Goal: Transaction & Acquisition: Purchase product/service

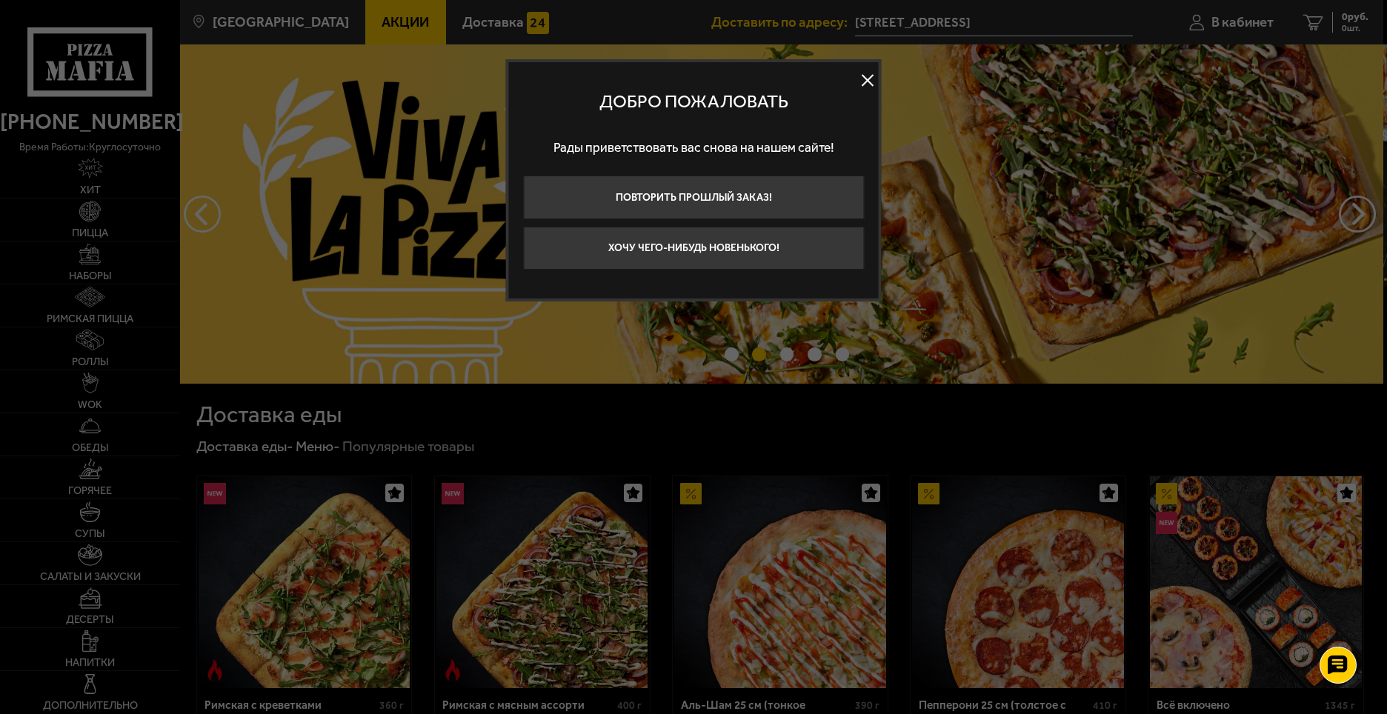
click at [862, 81] on button at bounding box center [867, 80] width 22 height 22
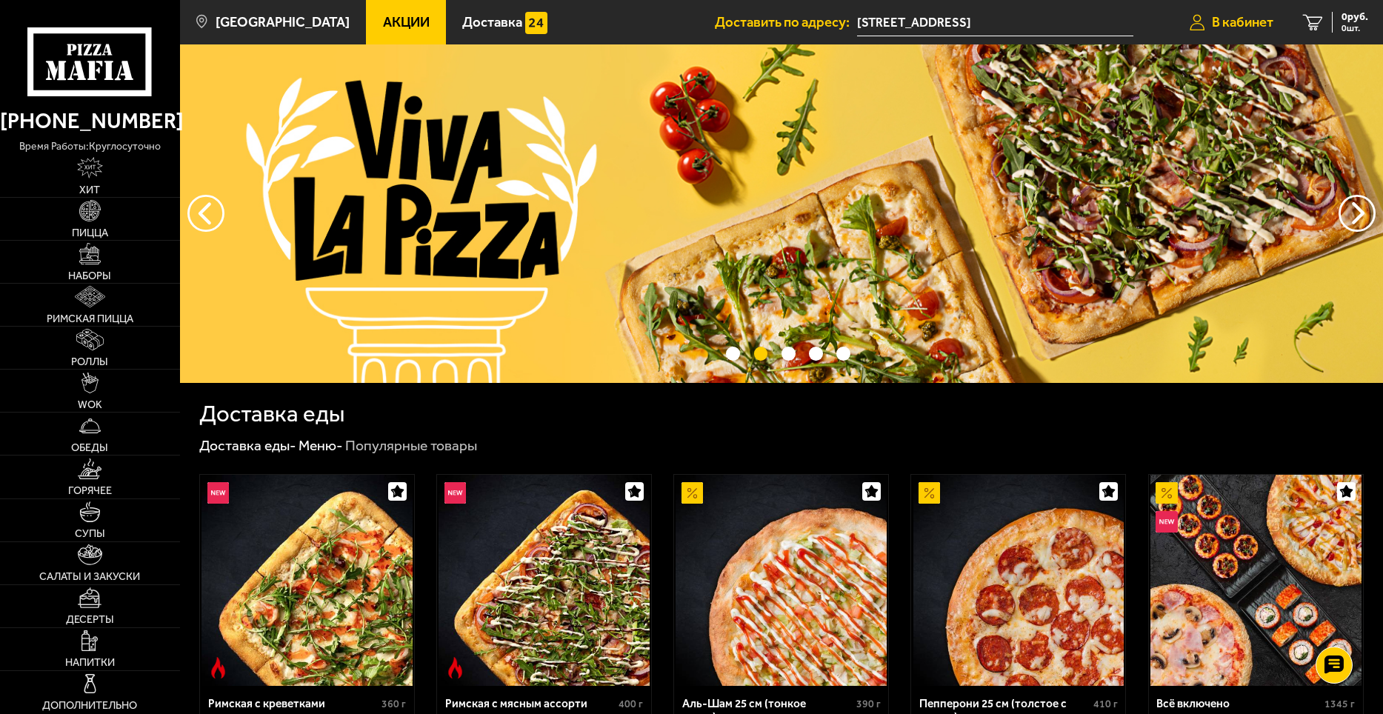
click at [1239, 31] on link "В кабинет" at bounding box center [1231, 22] width 113 height 44
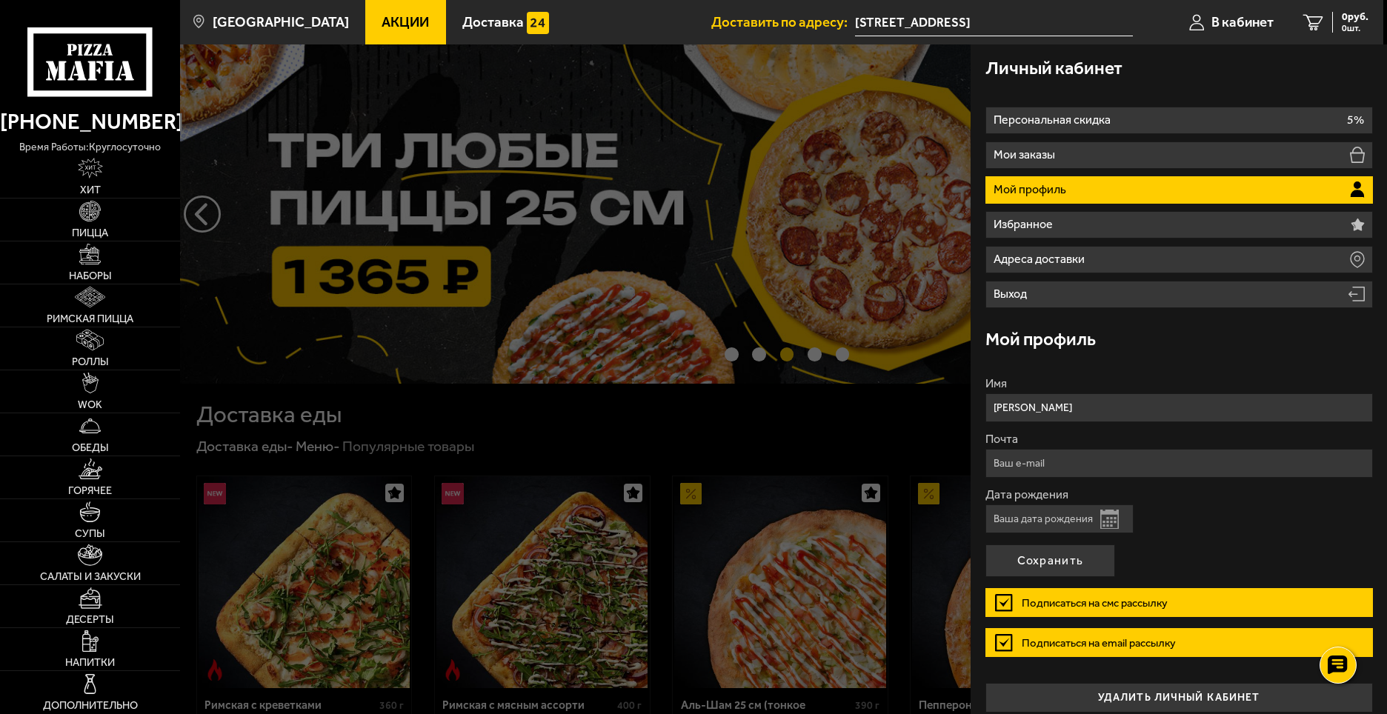
click at [1077, 190] on li "Мой профиль" at bounding box center [1178, 189] width 387 height 27
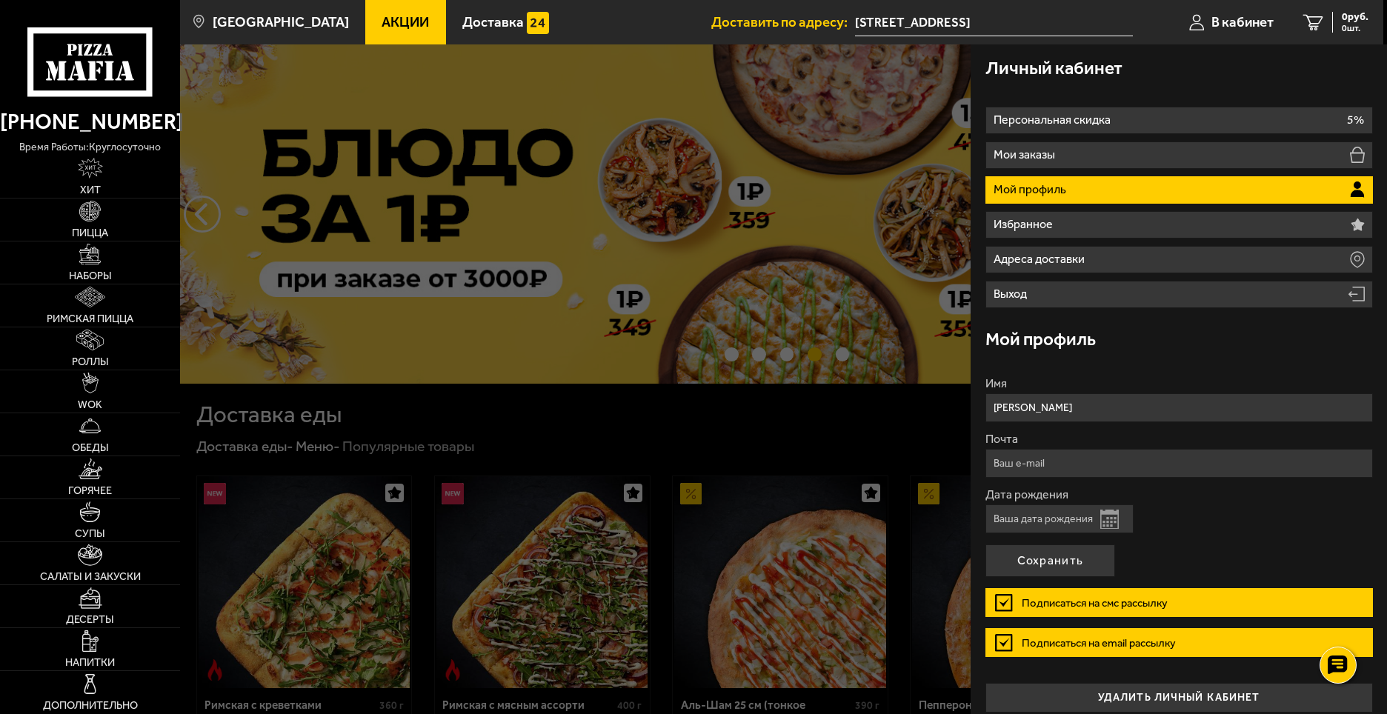
click at [1038, 188] on p "Мой профиль" at bounding box center [1031, 190] width 76 height 12
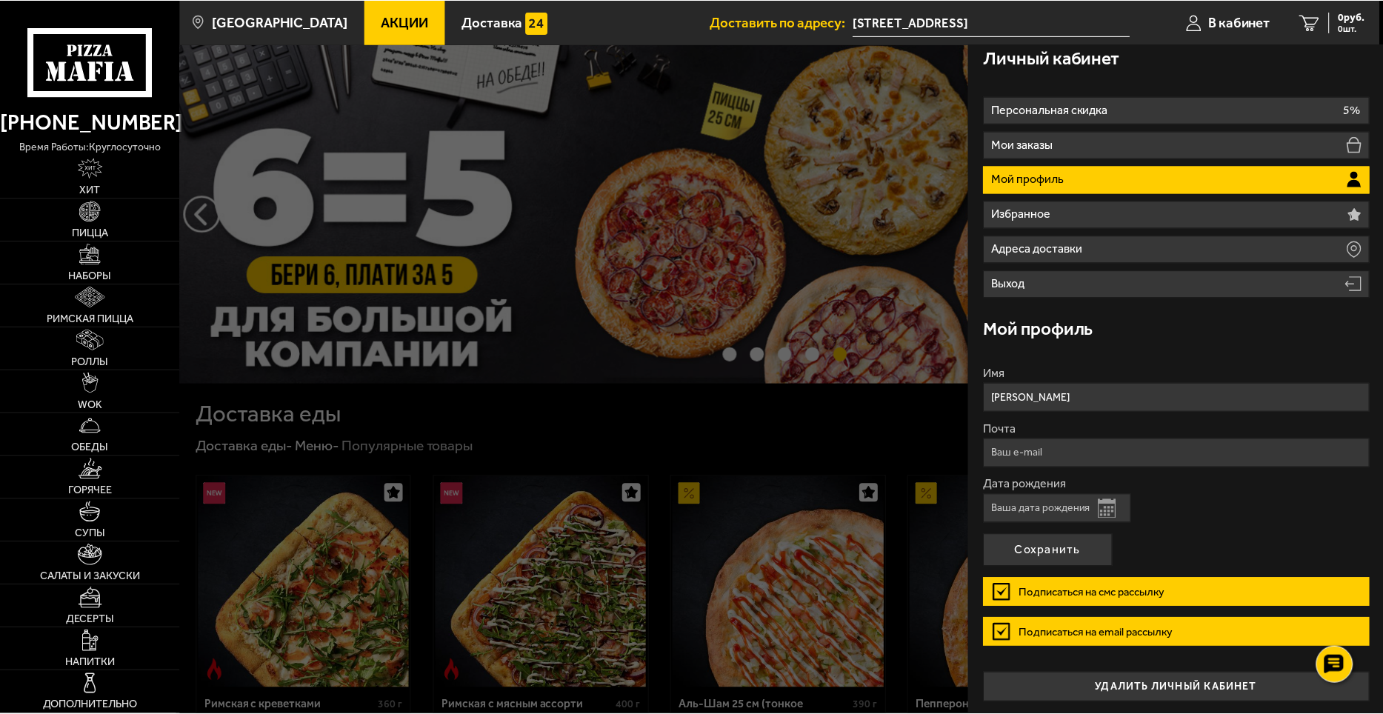
scroll to position [13, 0]
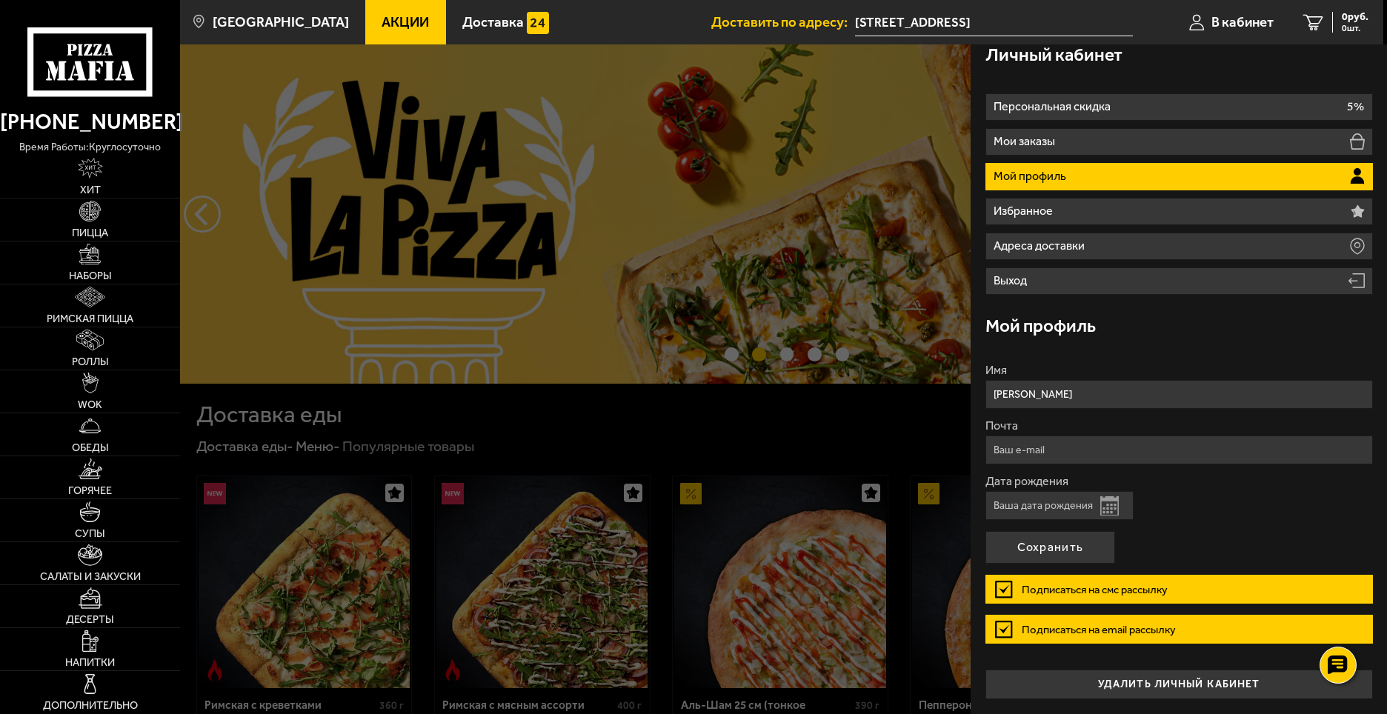
click at [702, 439] on div at bounding box center [873, 401] width 1387 height 714
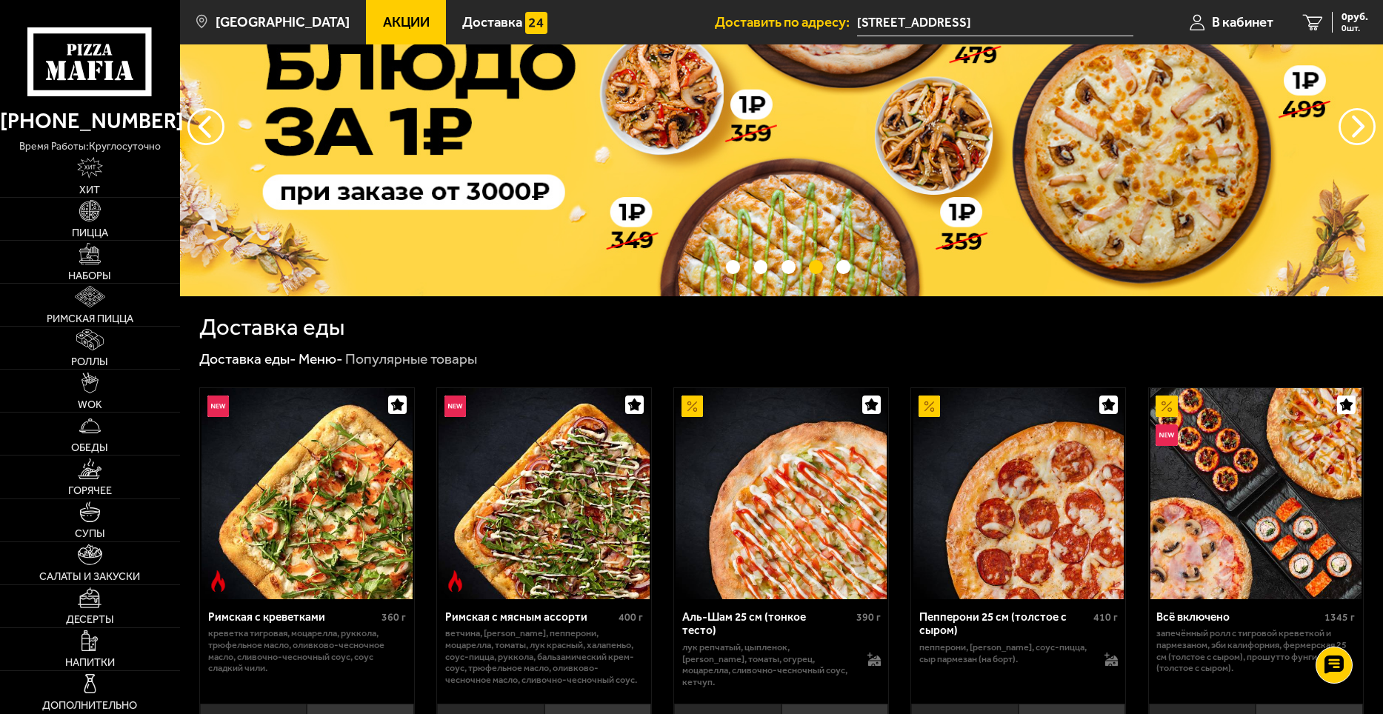
scroll to position [0, 0]
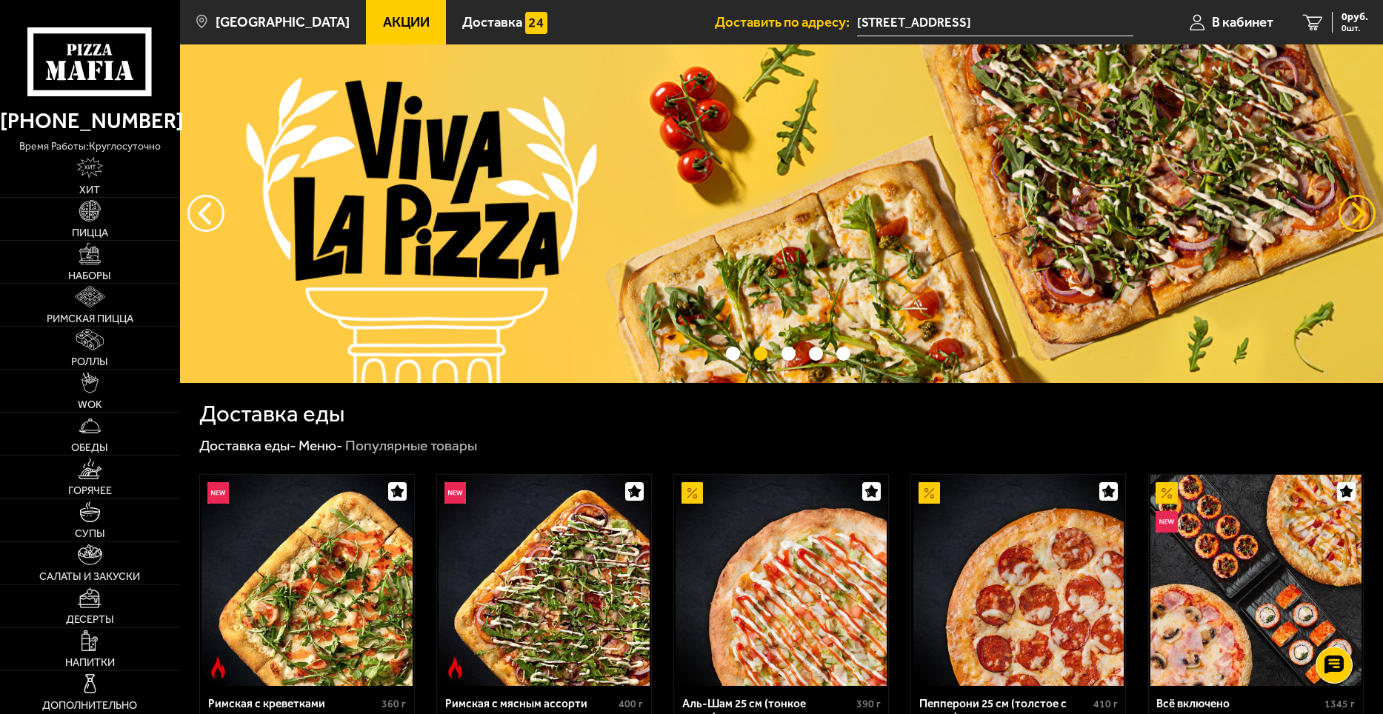
click at [1348, 216] on button "предыдущий" at bounding box center [1357, 213] width 37 height 37
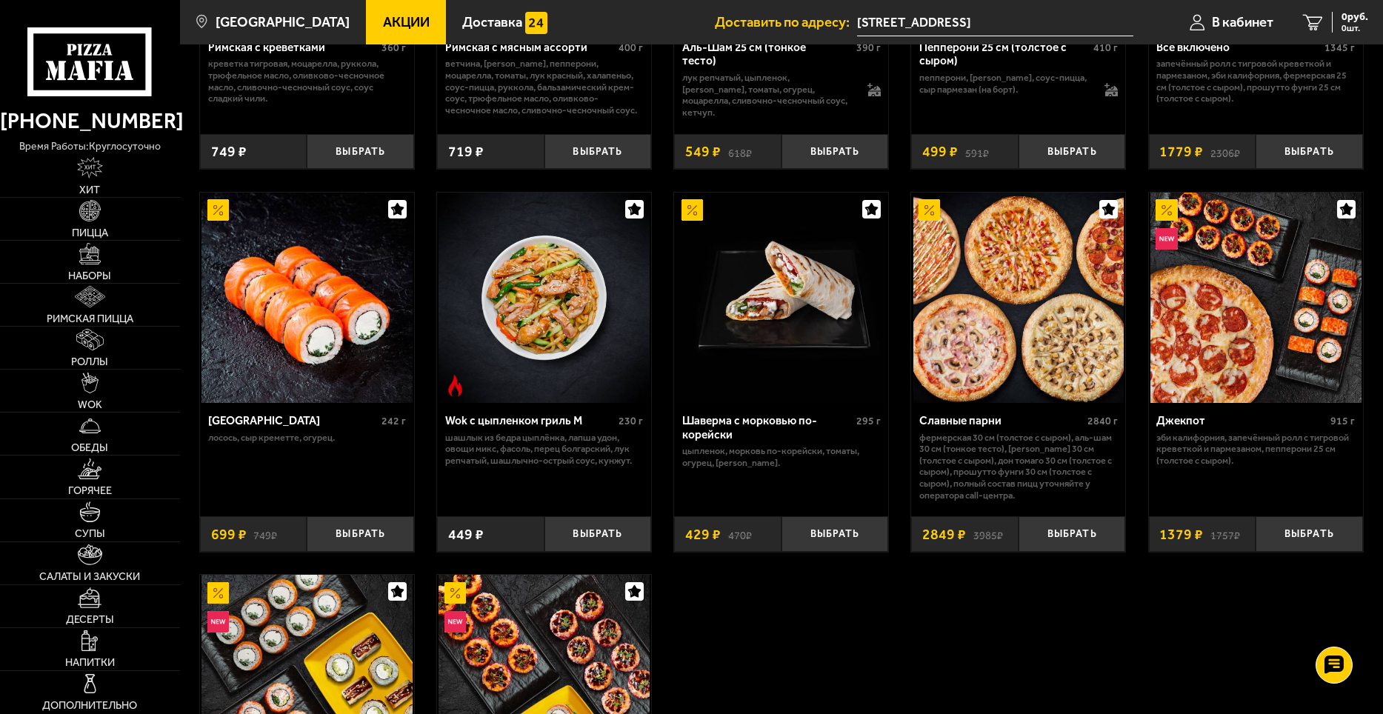
scroll to position [667, 0]
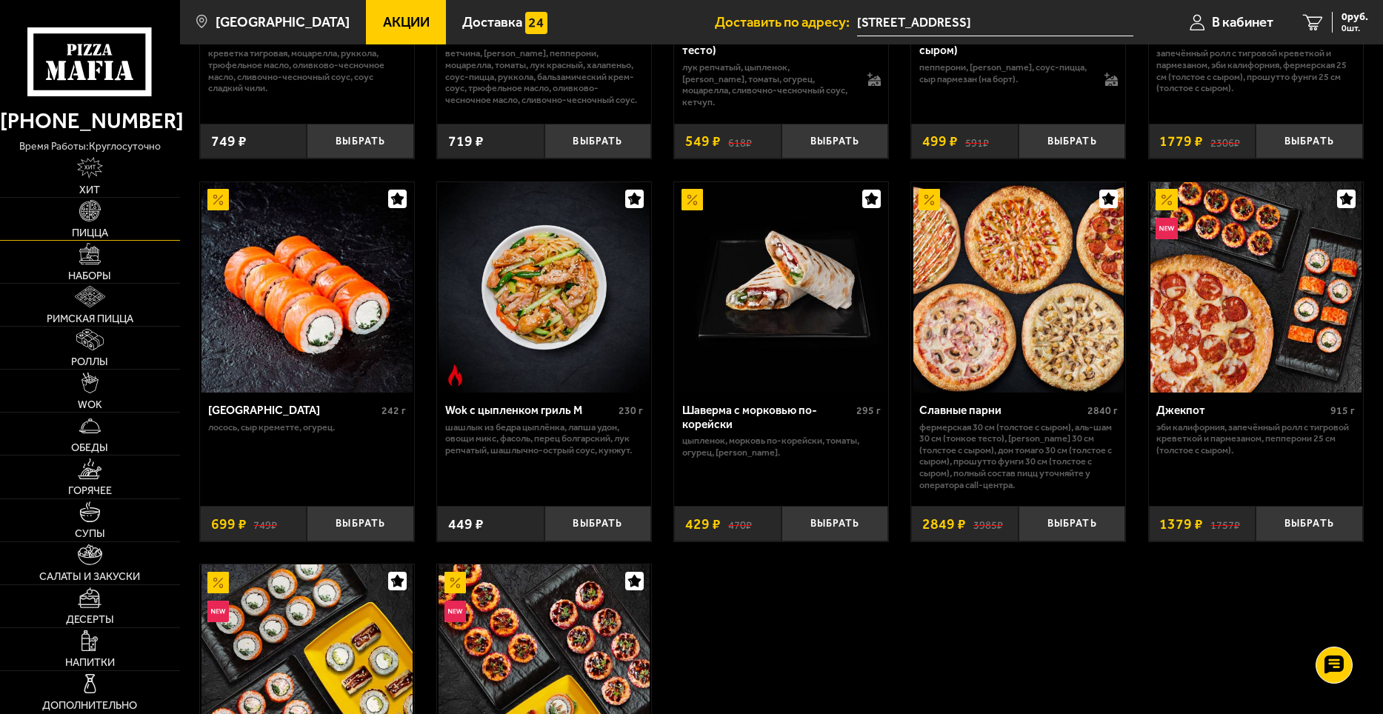
click at [105, 221] on link "Пицца" at bounding box center [90, 219] width 180 height 42
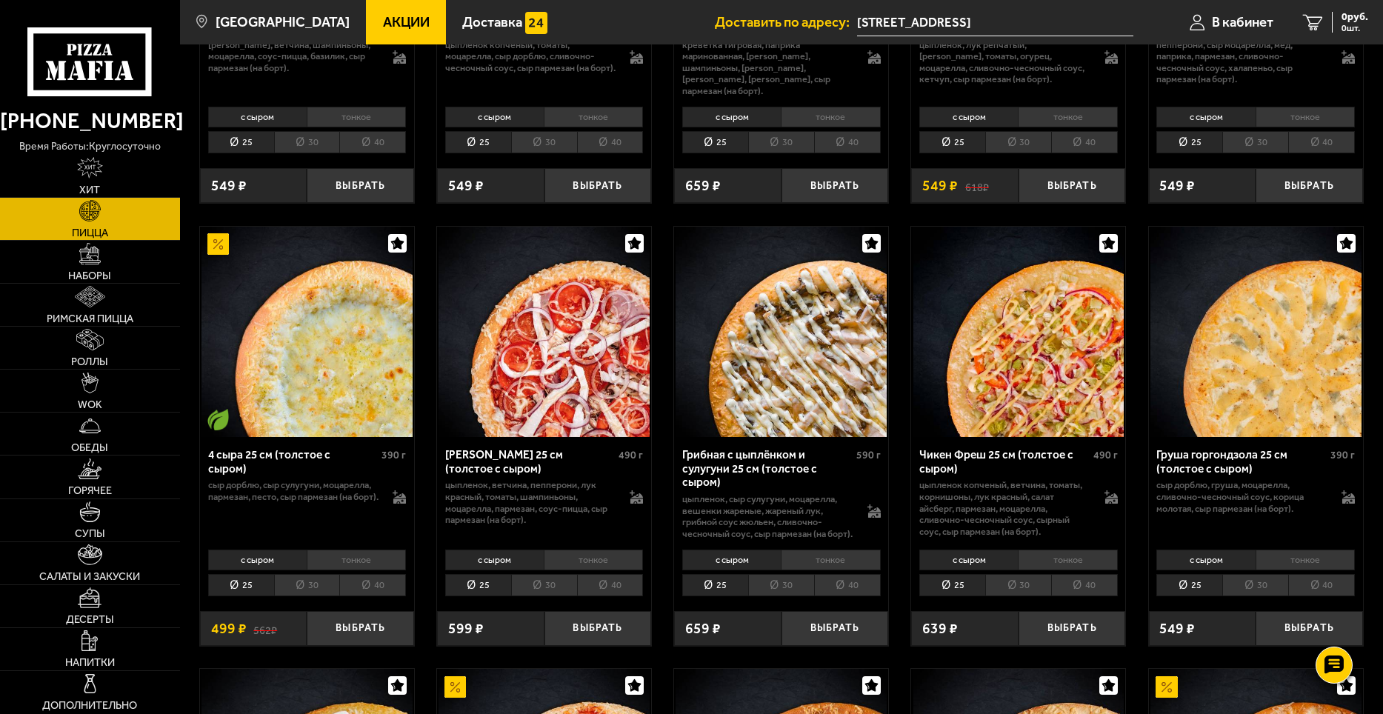
scroll to position [889, 0]
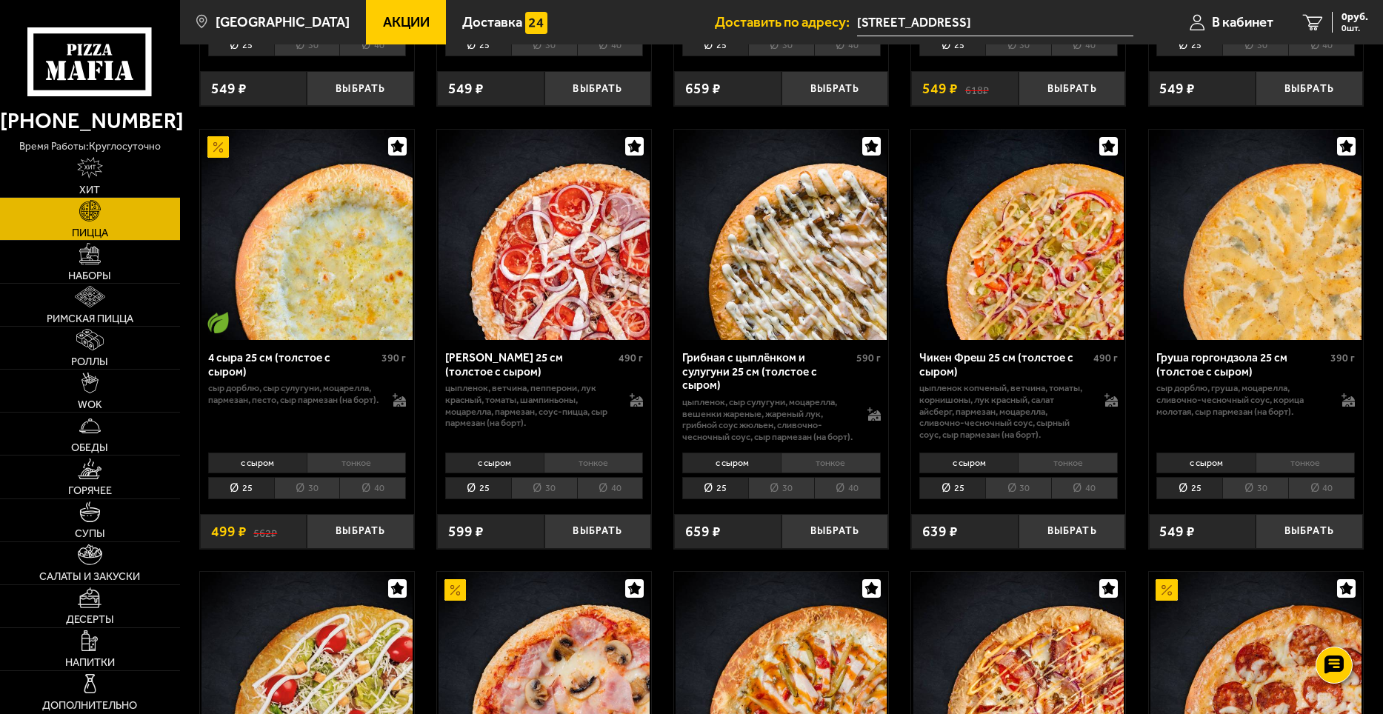
click at [588, 464] on li "тонкое" at bounding box center [593, 463] width 99 height 21
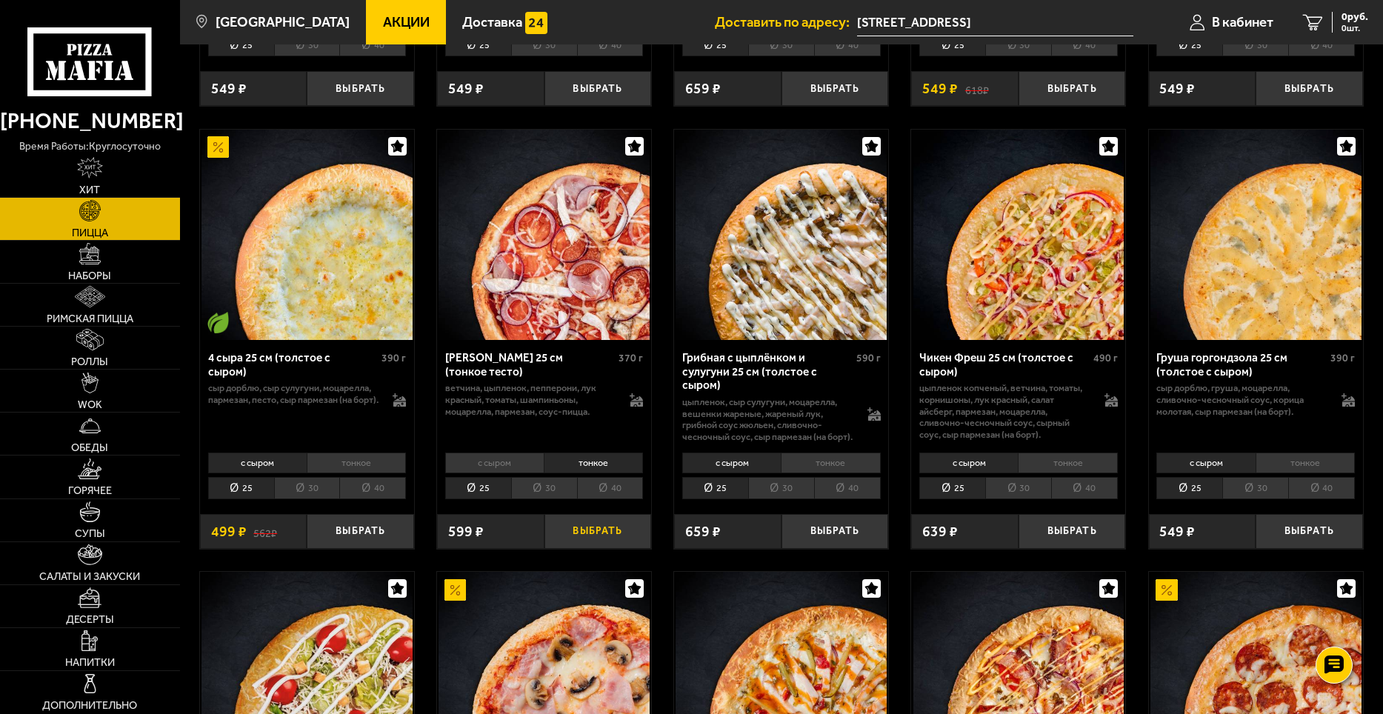
click at [596, 539] on button "Выбрать" at bounding box center [597, 532] width 107 height 36
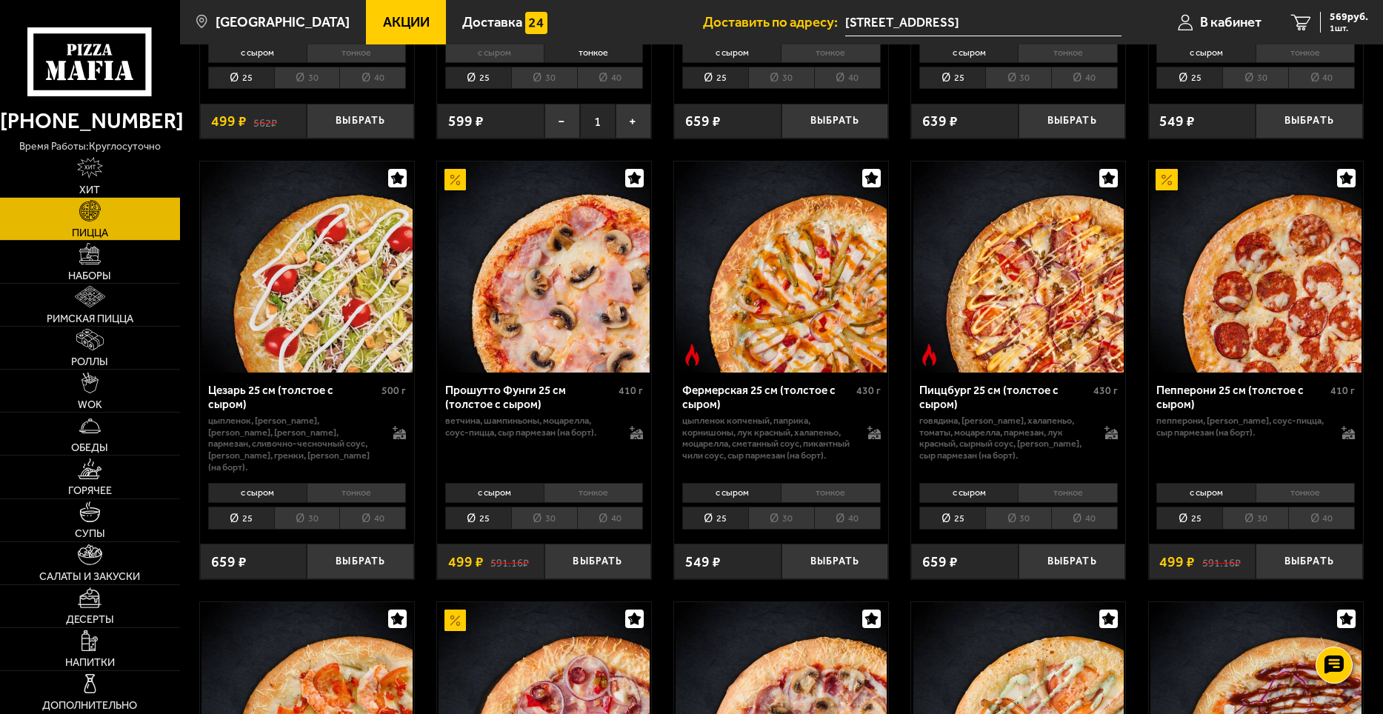
scroll to position [1333, 0]
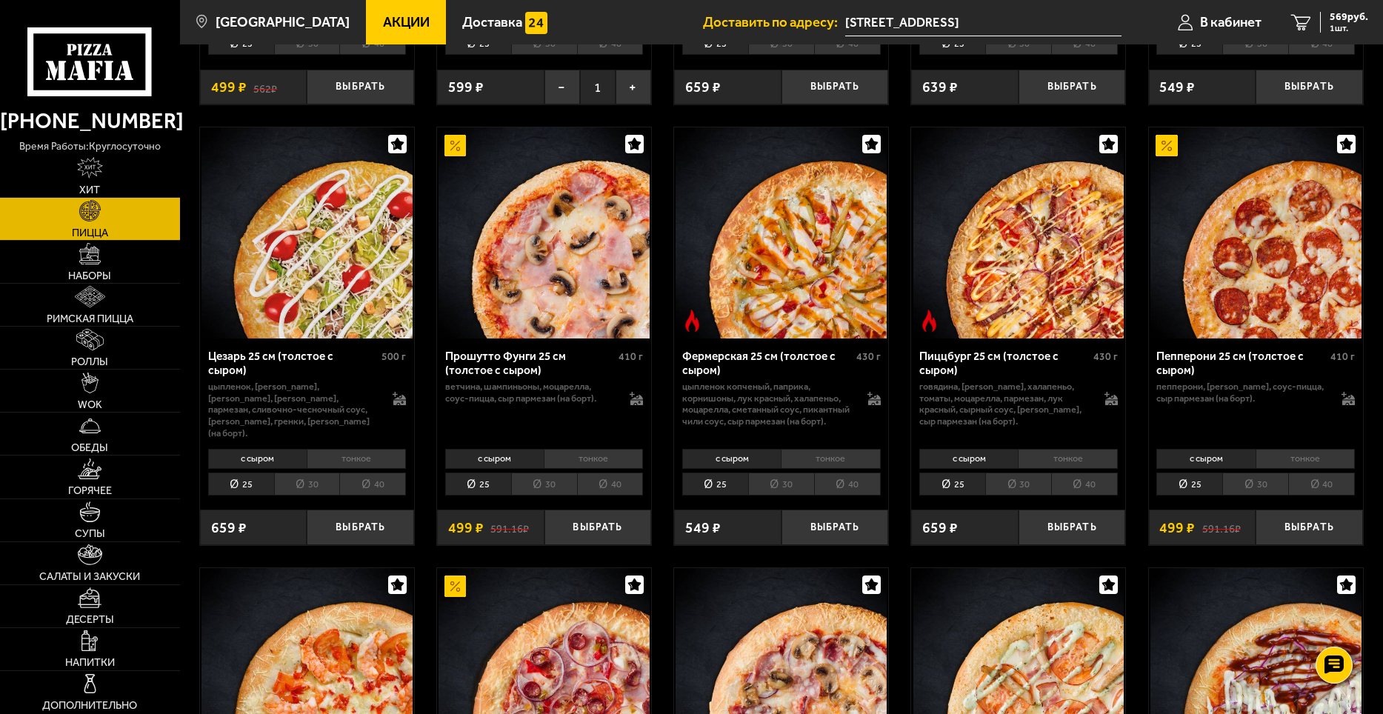
click at [1074, 467] on li "тонкое" at bounding box center [1067, 459] width 99 height 21
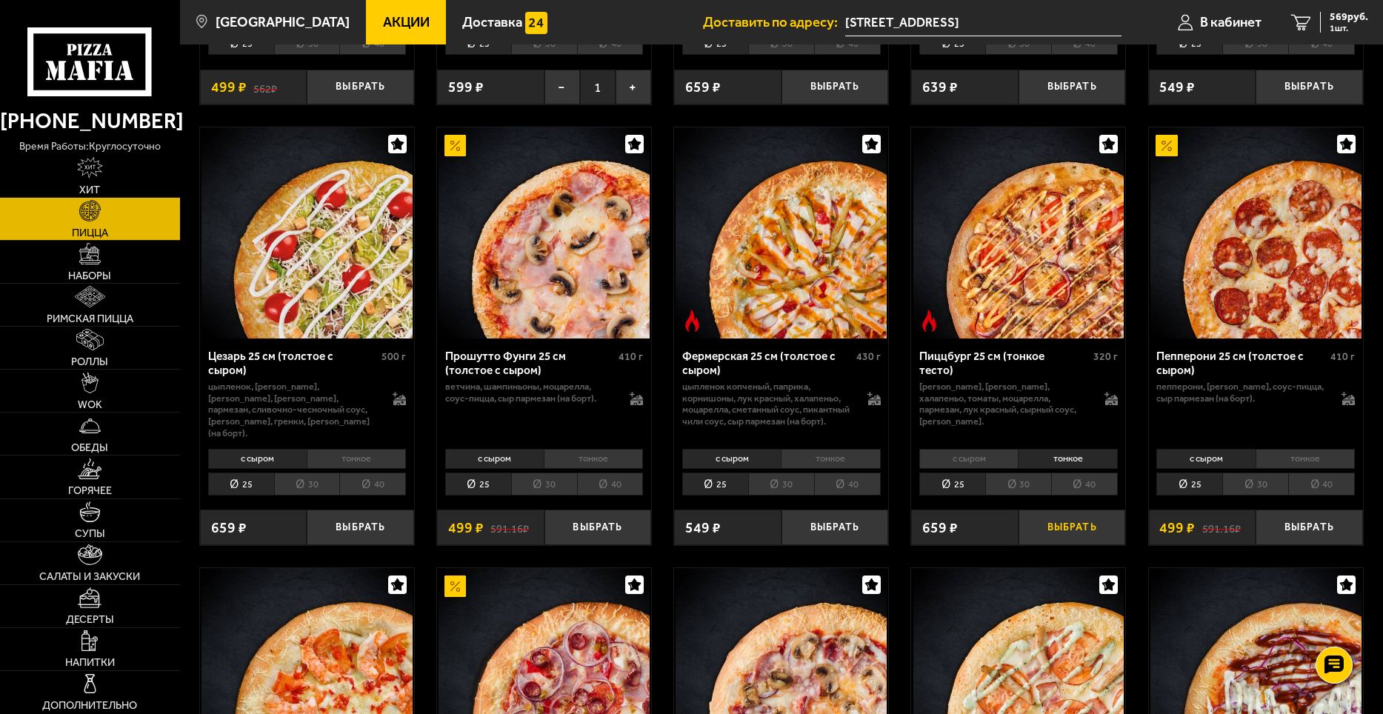
click at [1079, 533] on button "Выбрать" at bounding box center [1072, 528] width 107 height 36
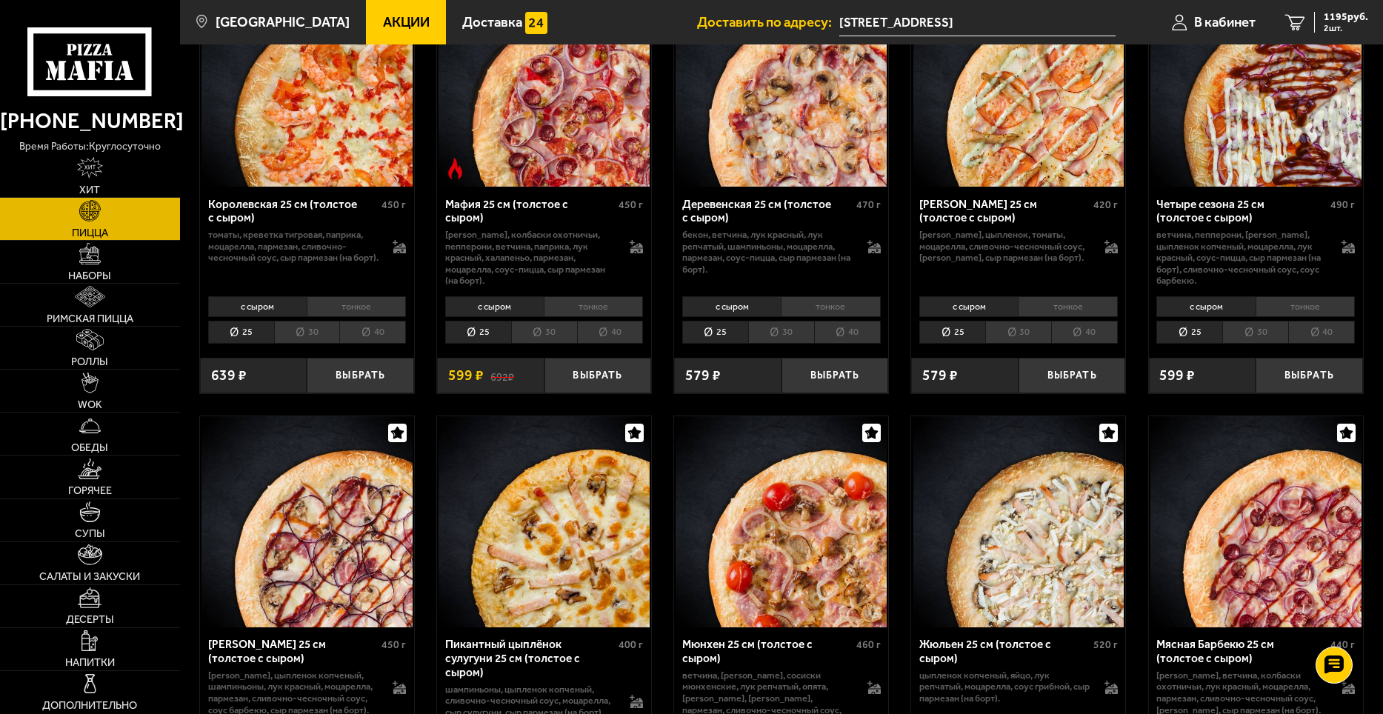
scroll to position [1852, 0]
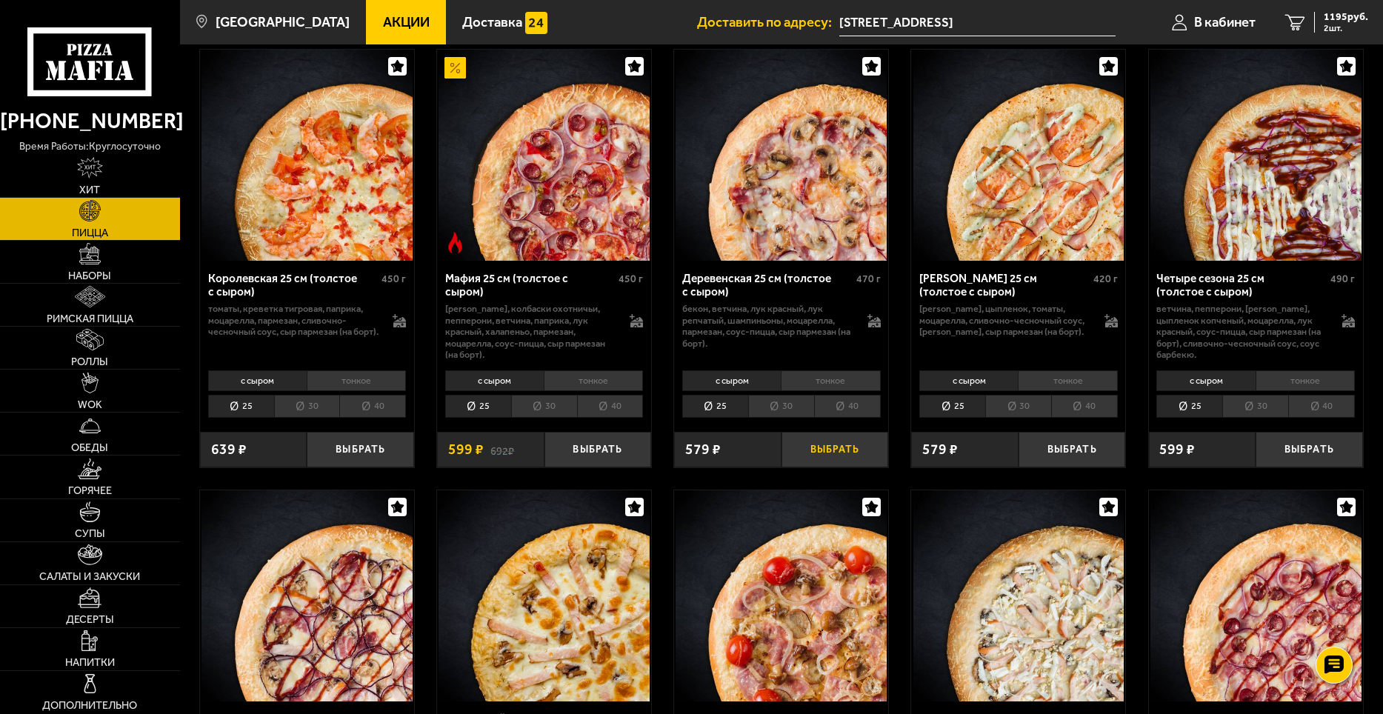
click at [862, 448] on button "Выбрать" at bounding box center [835, 450] width 107 height 36
click at [1333, 28] on span "3 шт." at bounding box center [1346, 28] width 44 height 9
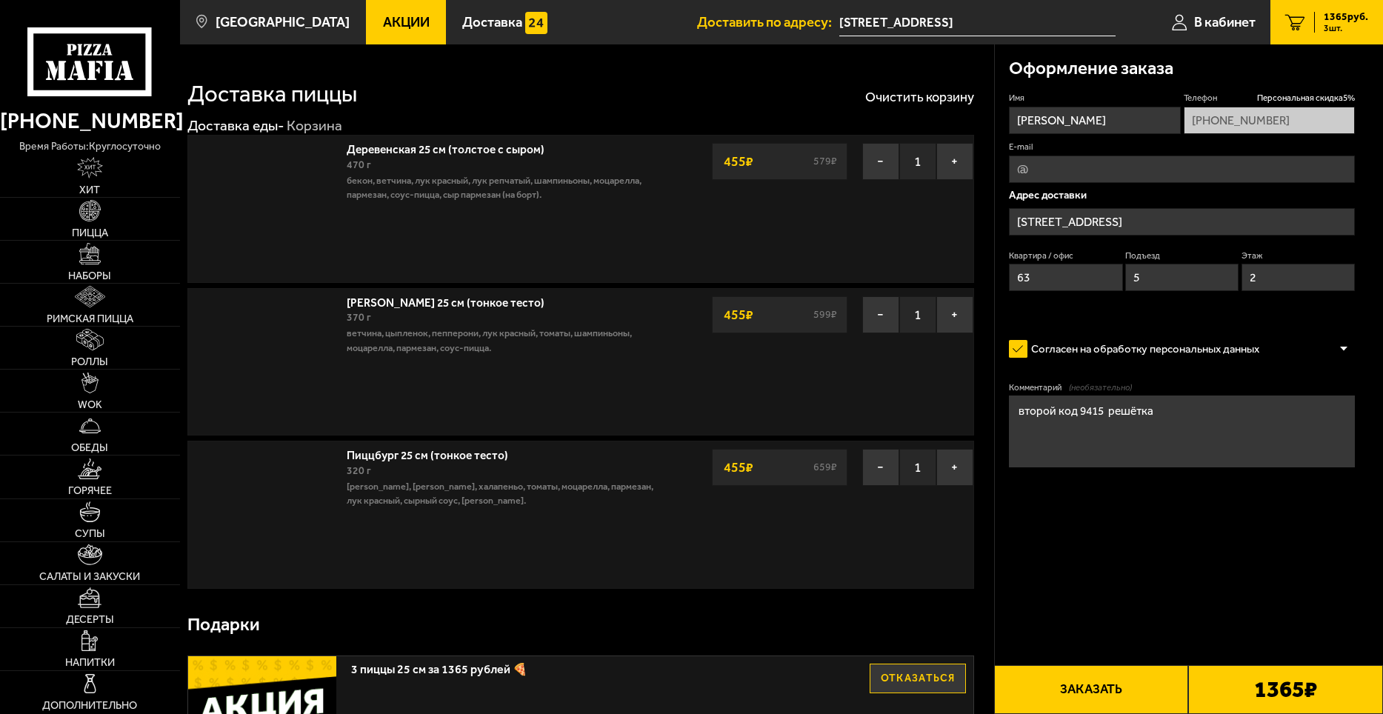
type input "Синявинская улица, 26"
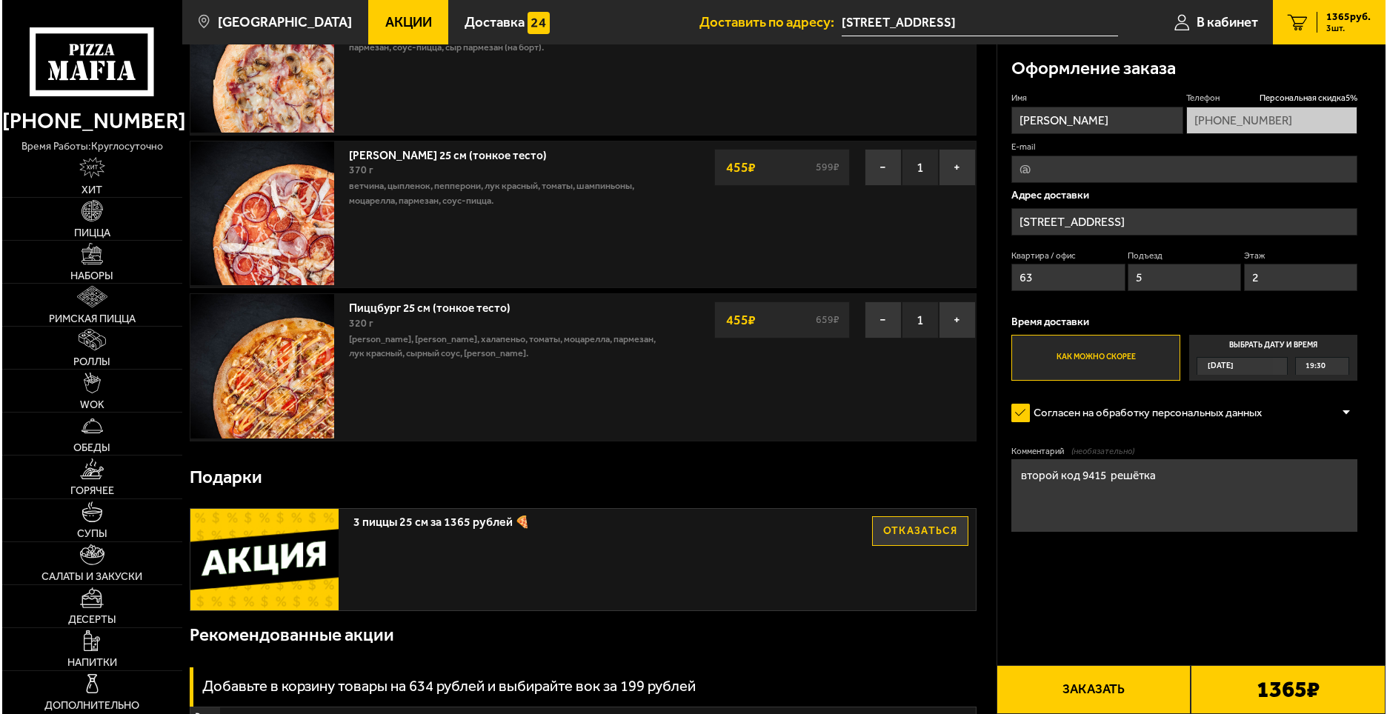
scroll to position [148, 0]
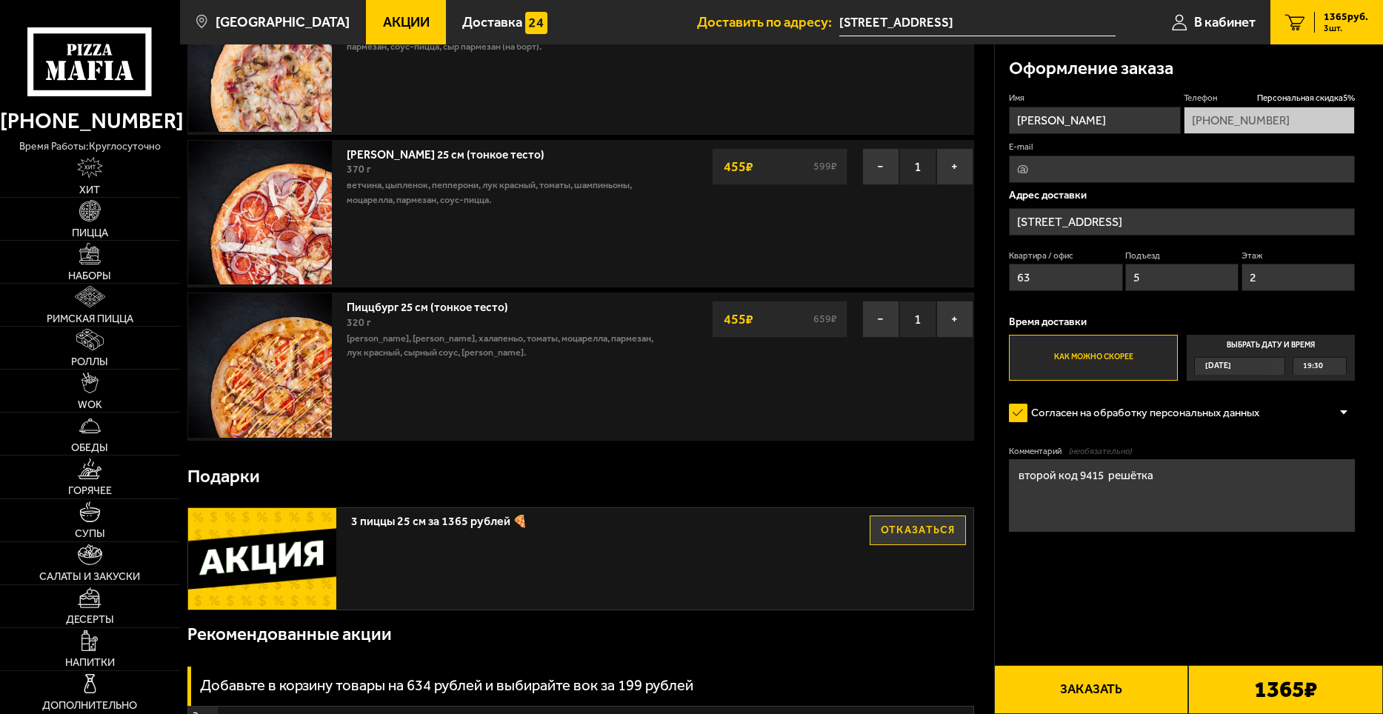
click at [1105, 696] on button "Заказать" at bounding box center [1091, 689] width 195 height 49
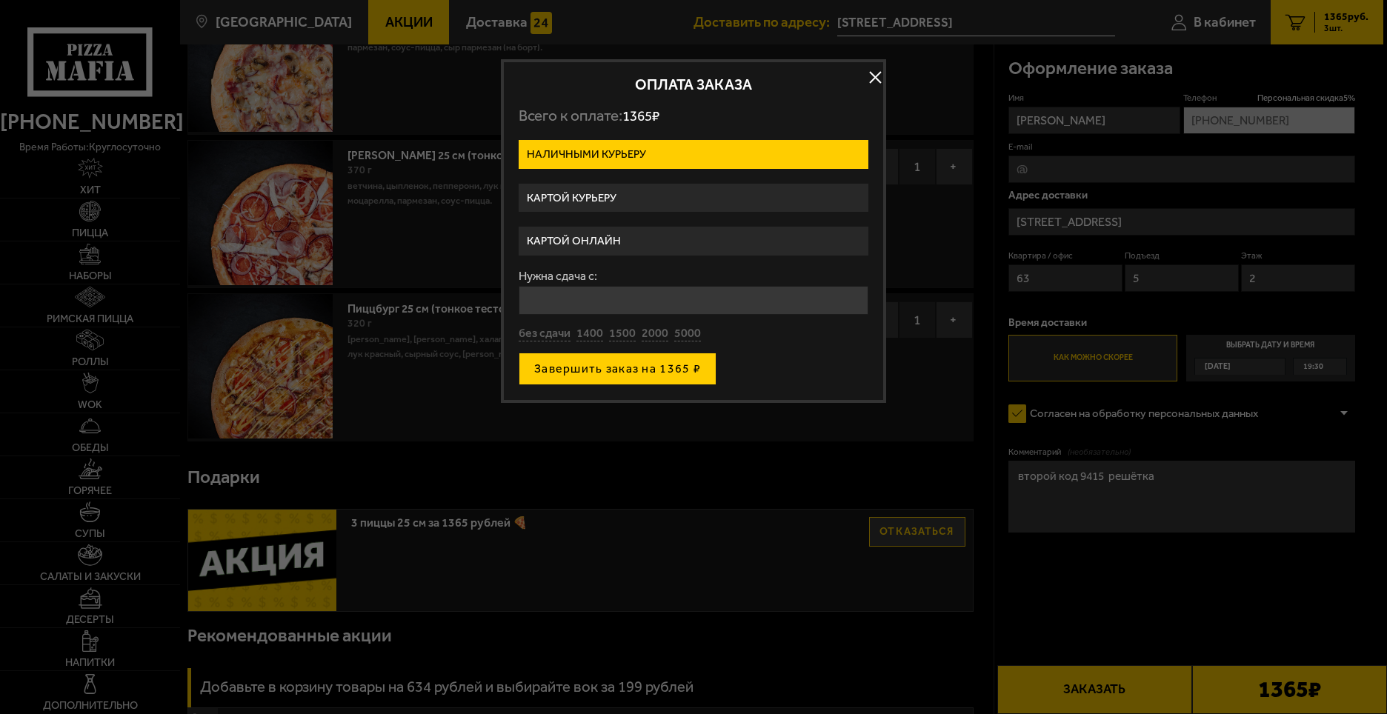
click at [660, 376] on button "Завершить заказ на 1365 ₽" at bounding box center [618, 369] width 198 height 33
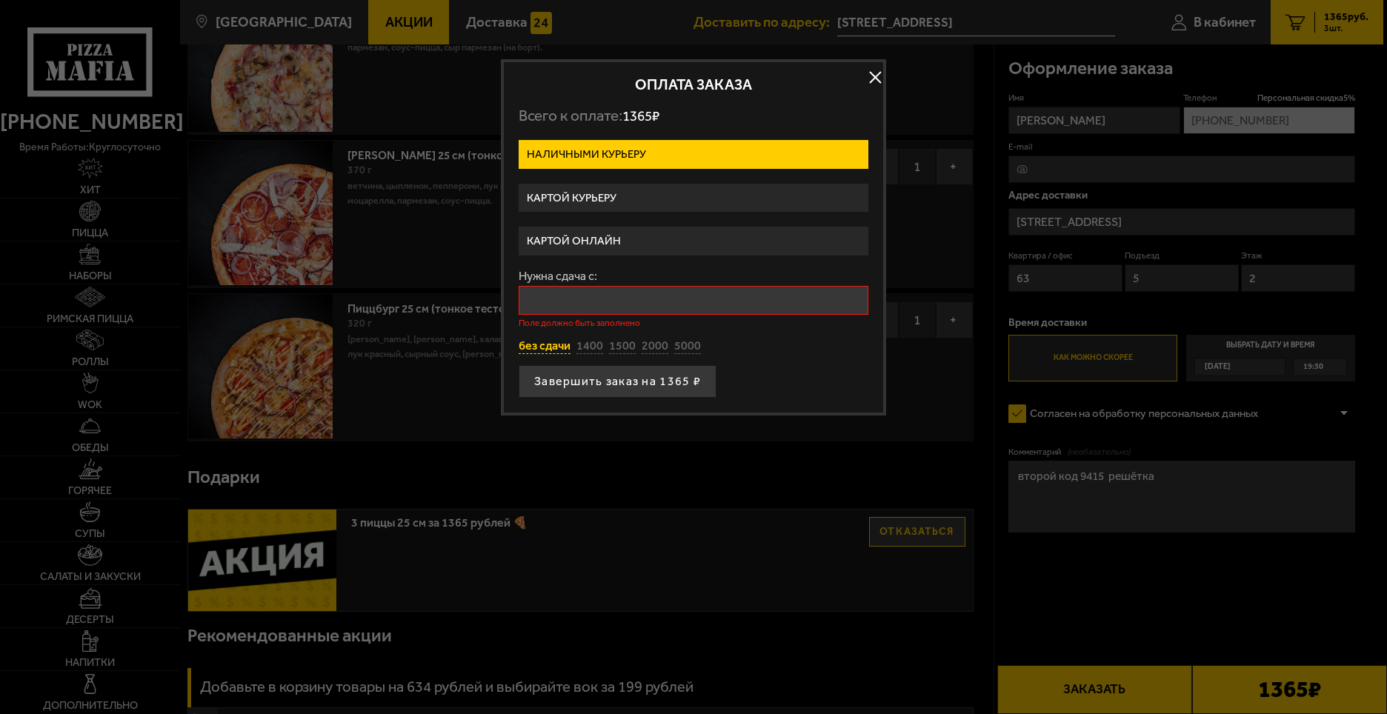
click at [540, 352] on button "без сдачи" at bounding box center [545, 347] width 52 height 16
type input "0"
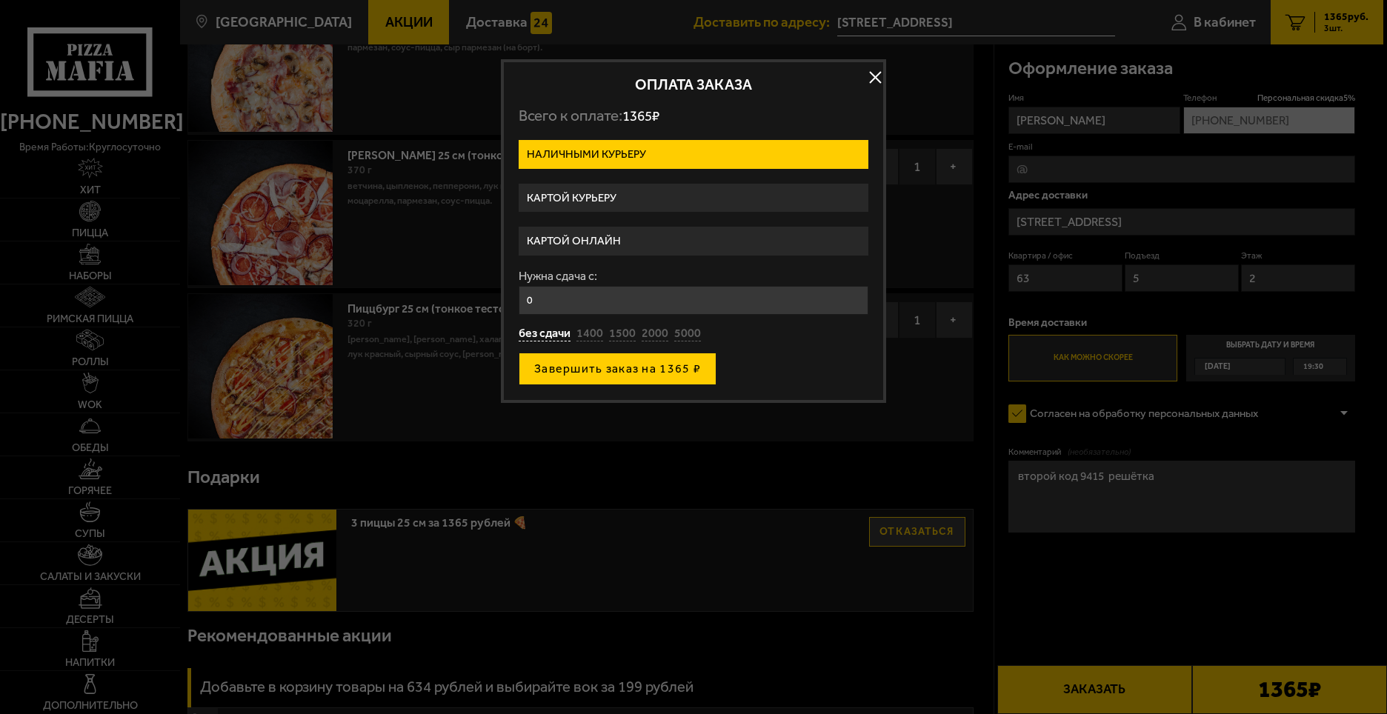
click at [639, 373] on button "Завершить заказ на 1365 ₽" at bounding box center [618, 369] width 198 height 33
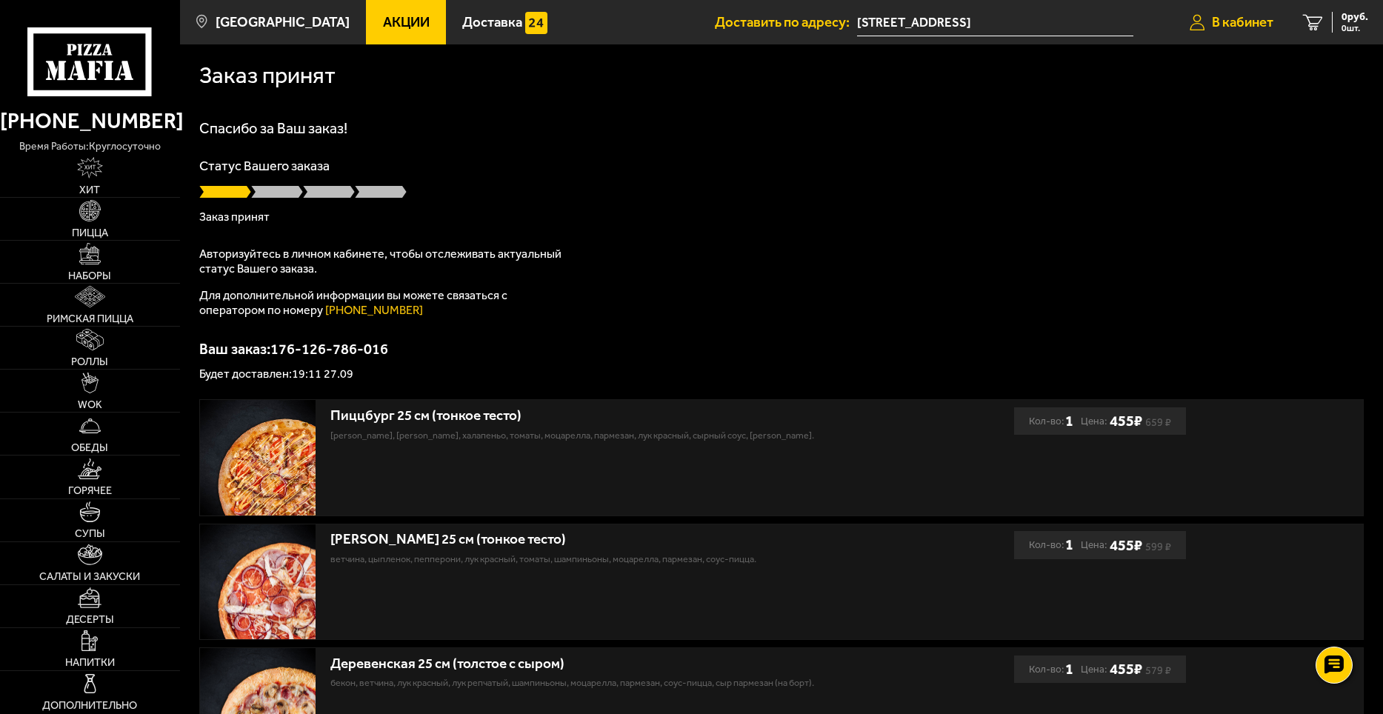
click at [1220, 29] on span "В кабинет" at bounding box center [1242, 23] width 61 height 14
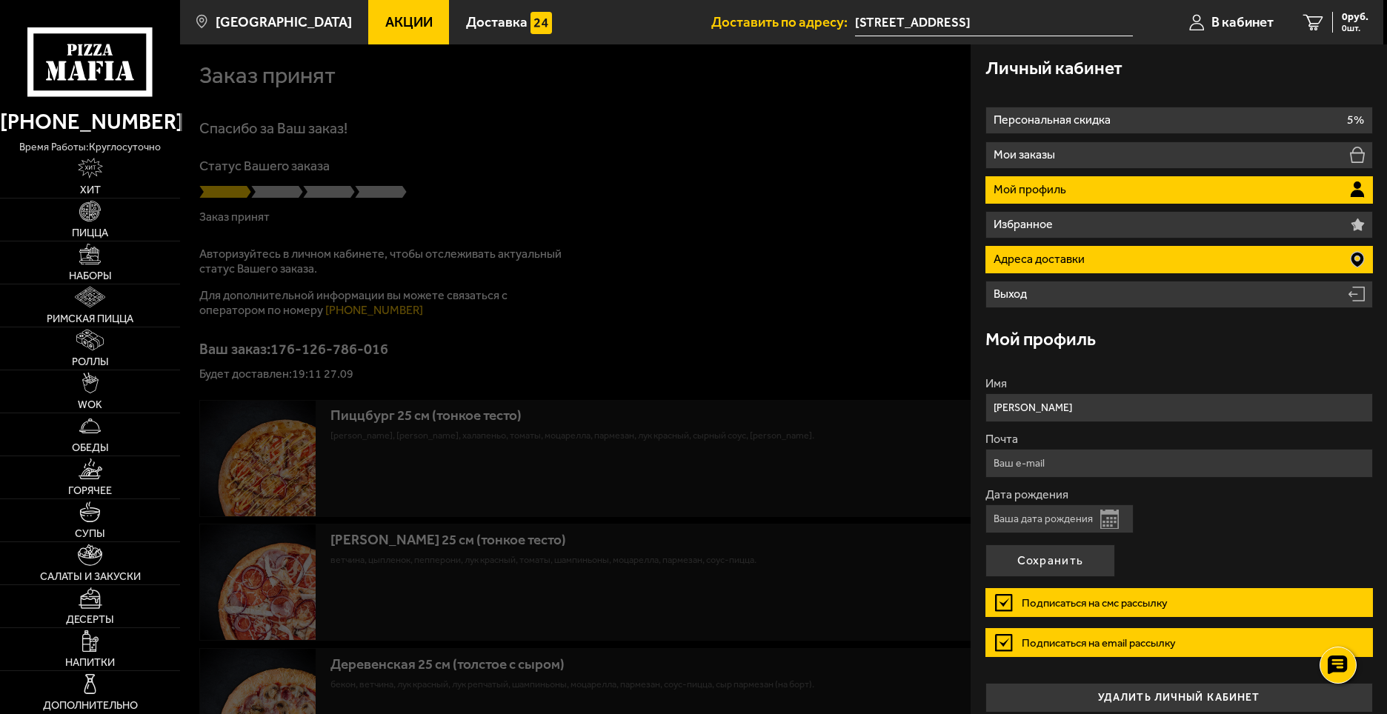
click at [1043, 266] on li "Адреса доставки" at bounding box center [1178, 259] width 387 height 27
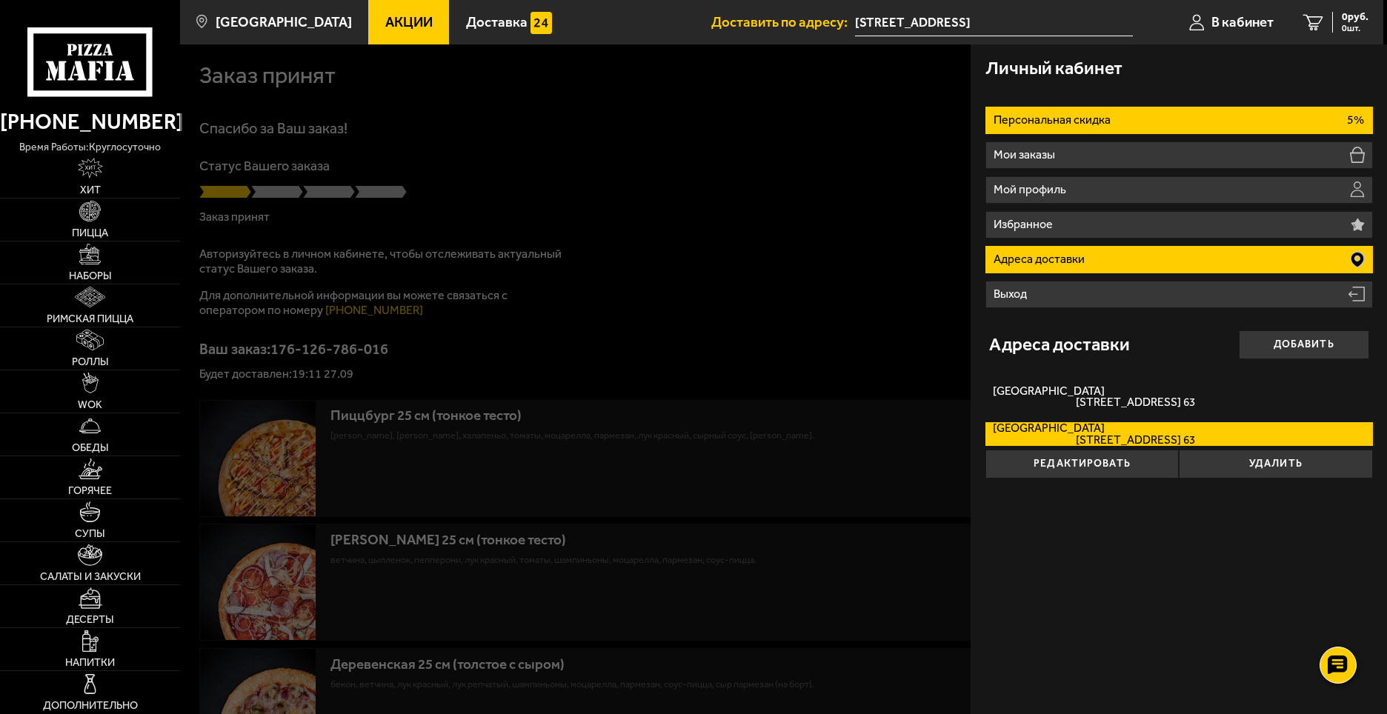
click at [1108, 127] on li "Персональная скидка 5%" at bounding box center [1178, 120] width 387 height 27
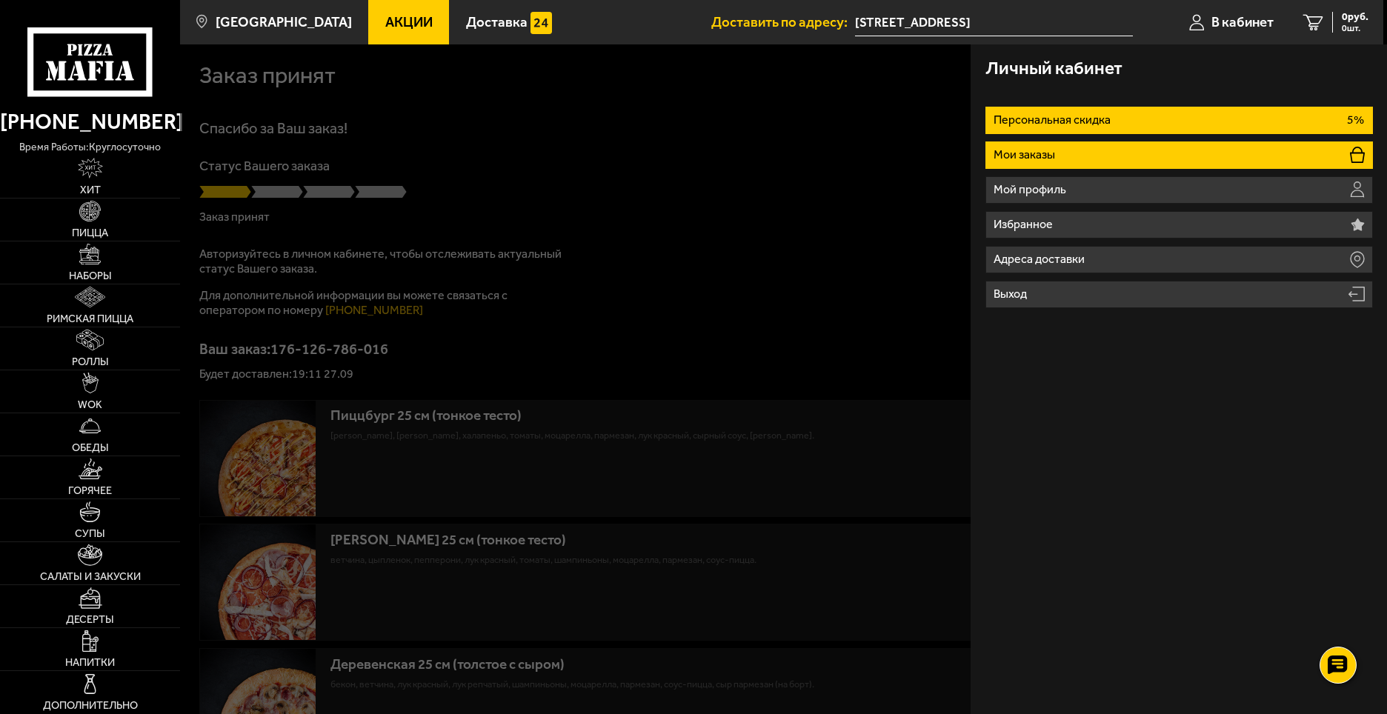
click at [1096, 145] on li "Мои заказы" at bounding box center [1178, 154] width 387 height 27
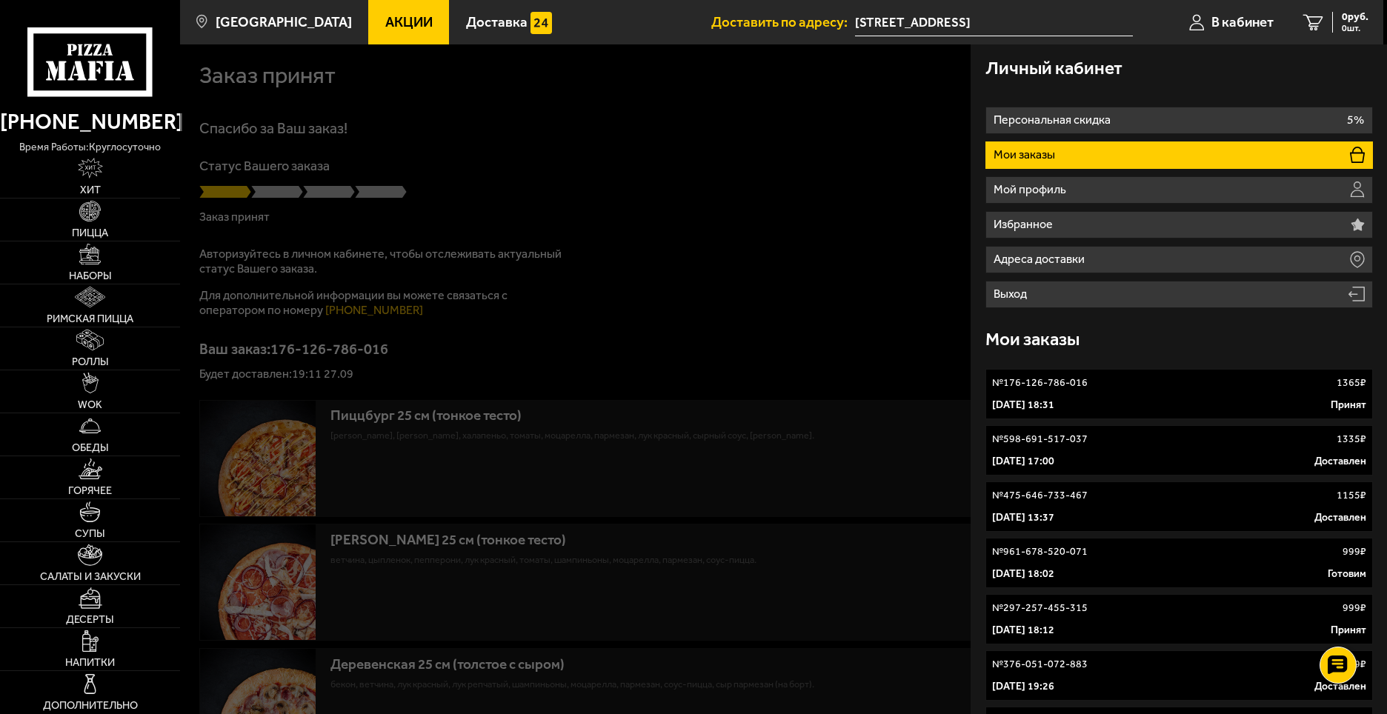
click at [1204, 401] on div "27 сентября 2025 г. 18:31 Принят" at bounding box center [1179, 405] width 374 height 15
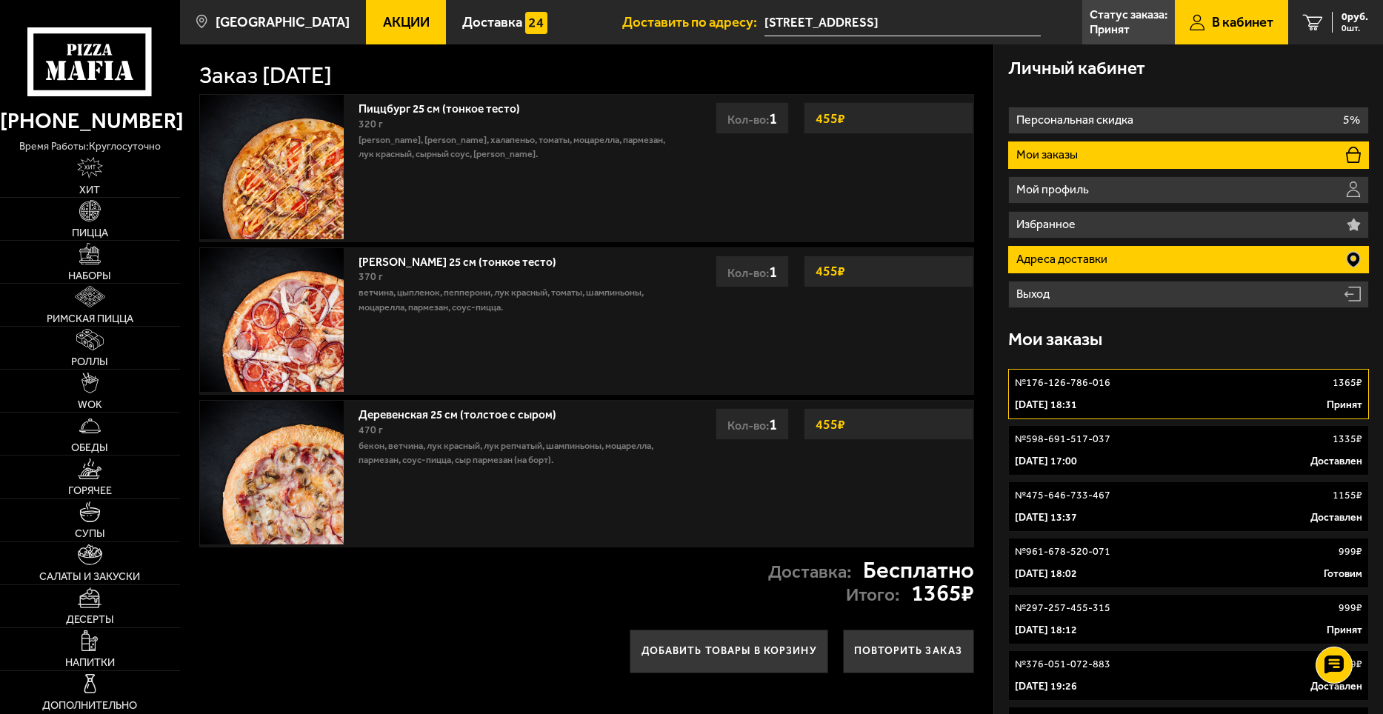
click at [1195, 266] on li "Адреса доставки" at bounding box center [1188, 259] width 360 height 27
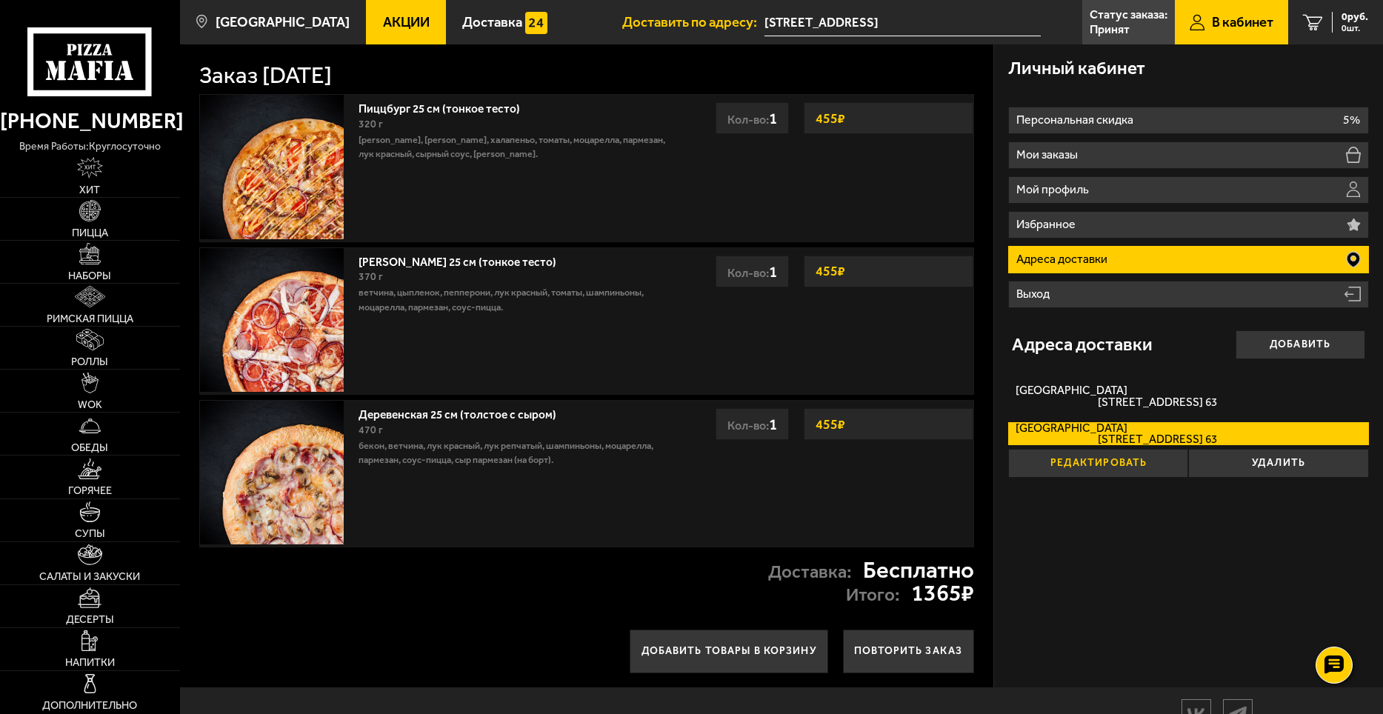
click at [1102, 471] on button "Редактировать" at bounding box center [1098, 463] width 180 height 29
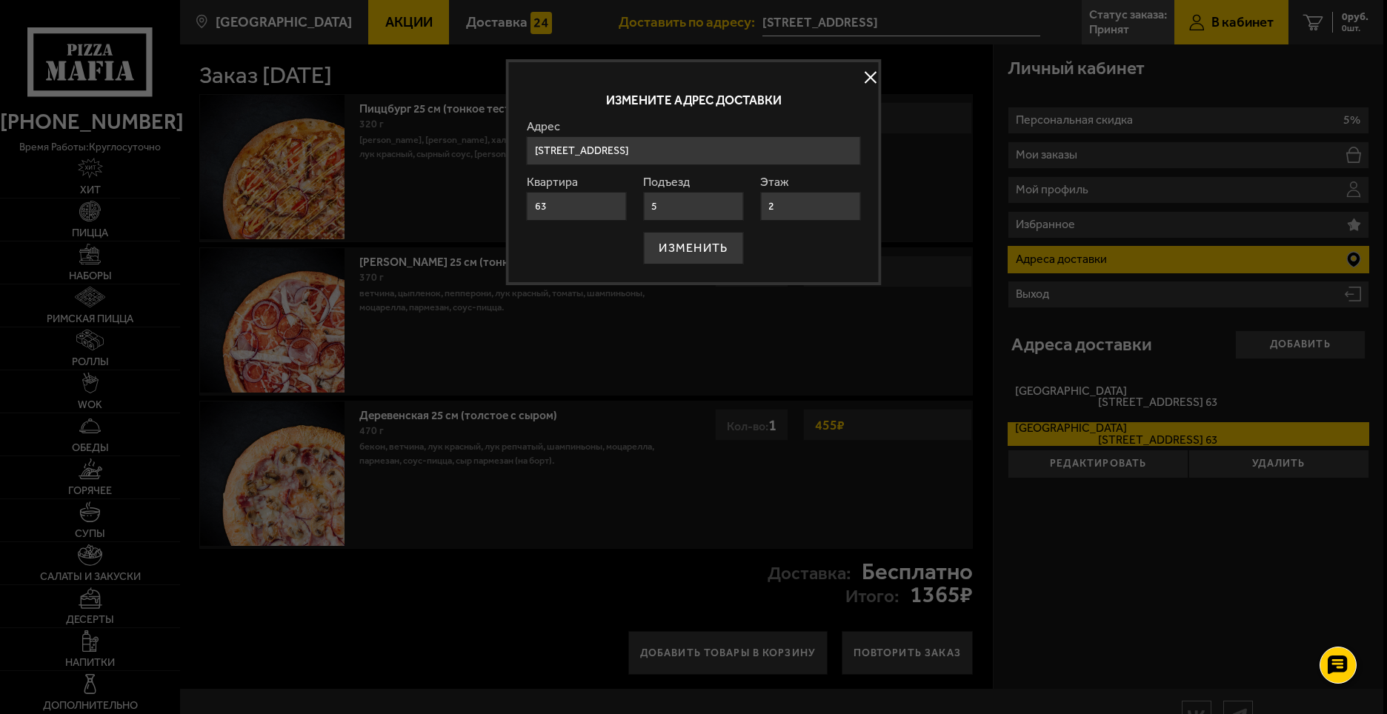
click at [868, 81] on button at bounding box center [870, 77] width 22 height 22
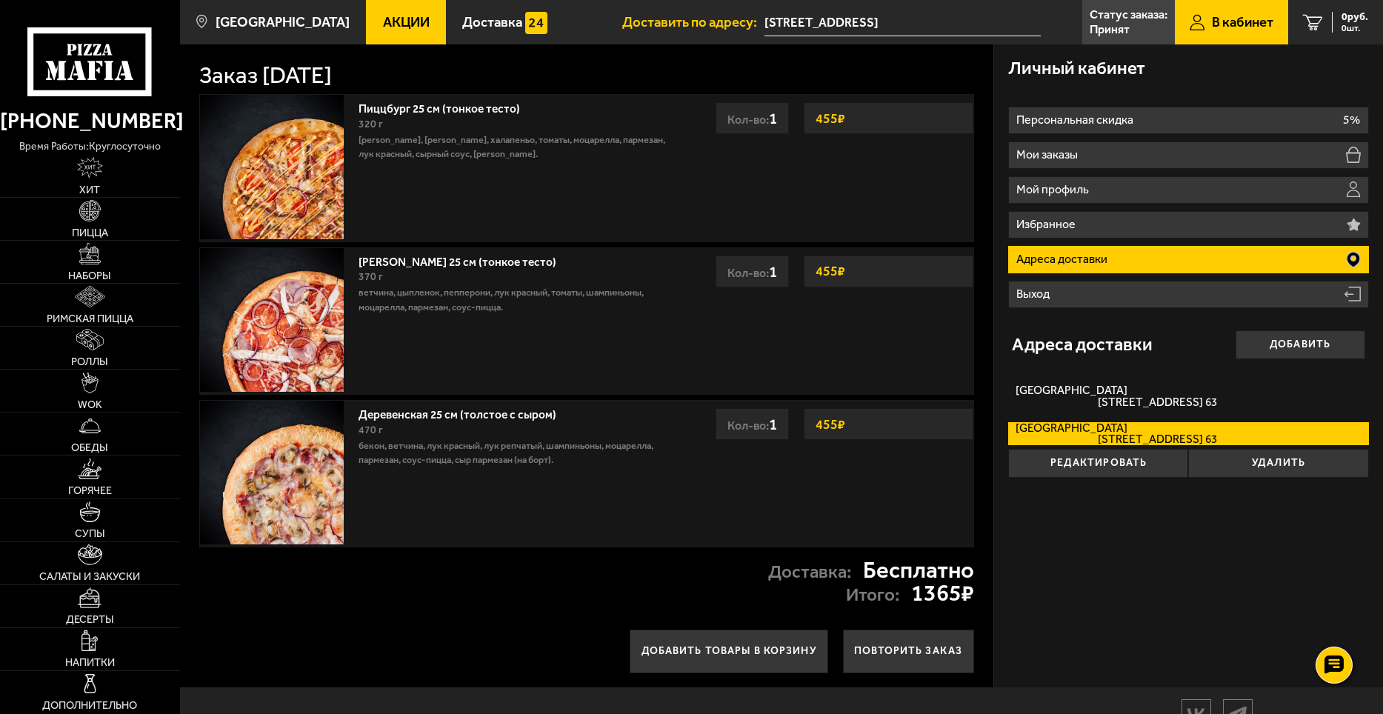
click at [782, 30] on input "[STREET_ADDRESS]" at bounding box center [903, 22] width 276 height 27
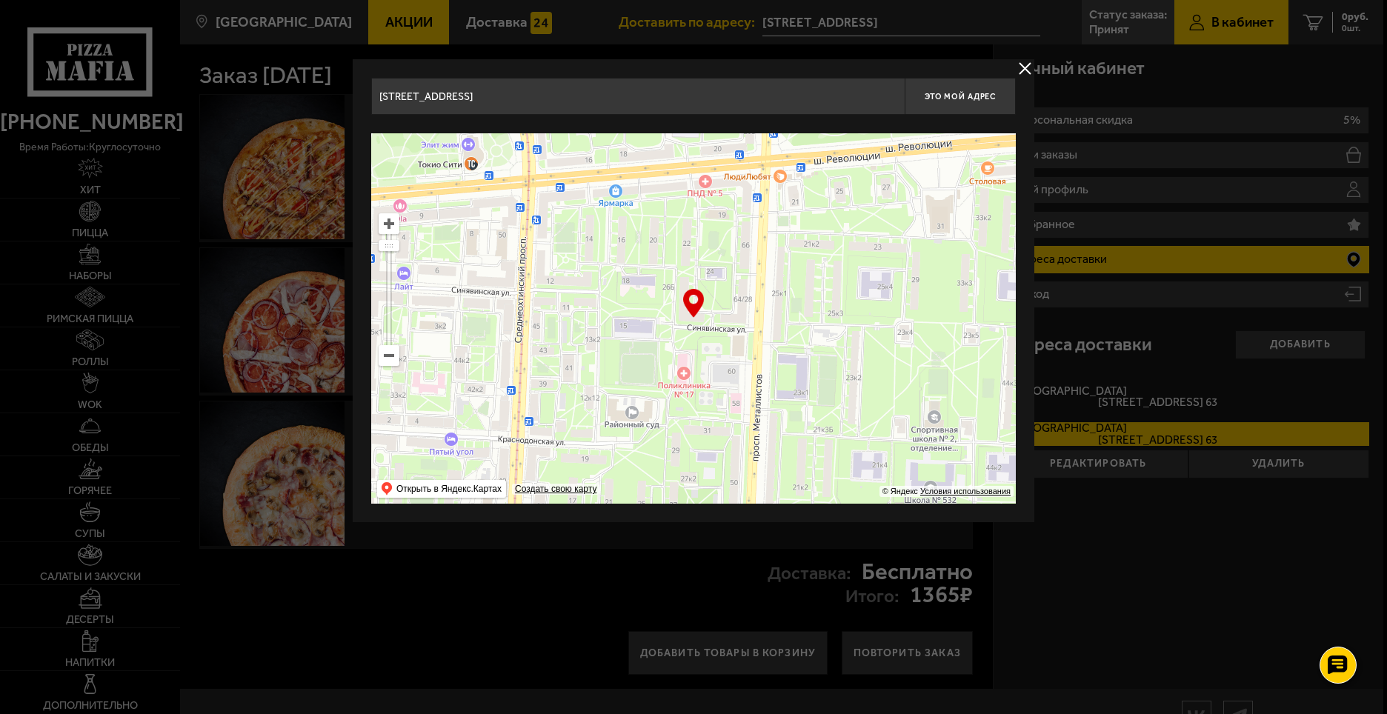
click at [1020, 68] on button "delivery type" at bounding box center [1025, 68] width 19 height 19
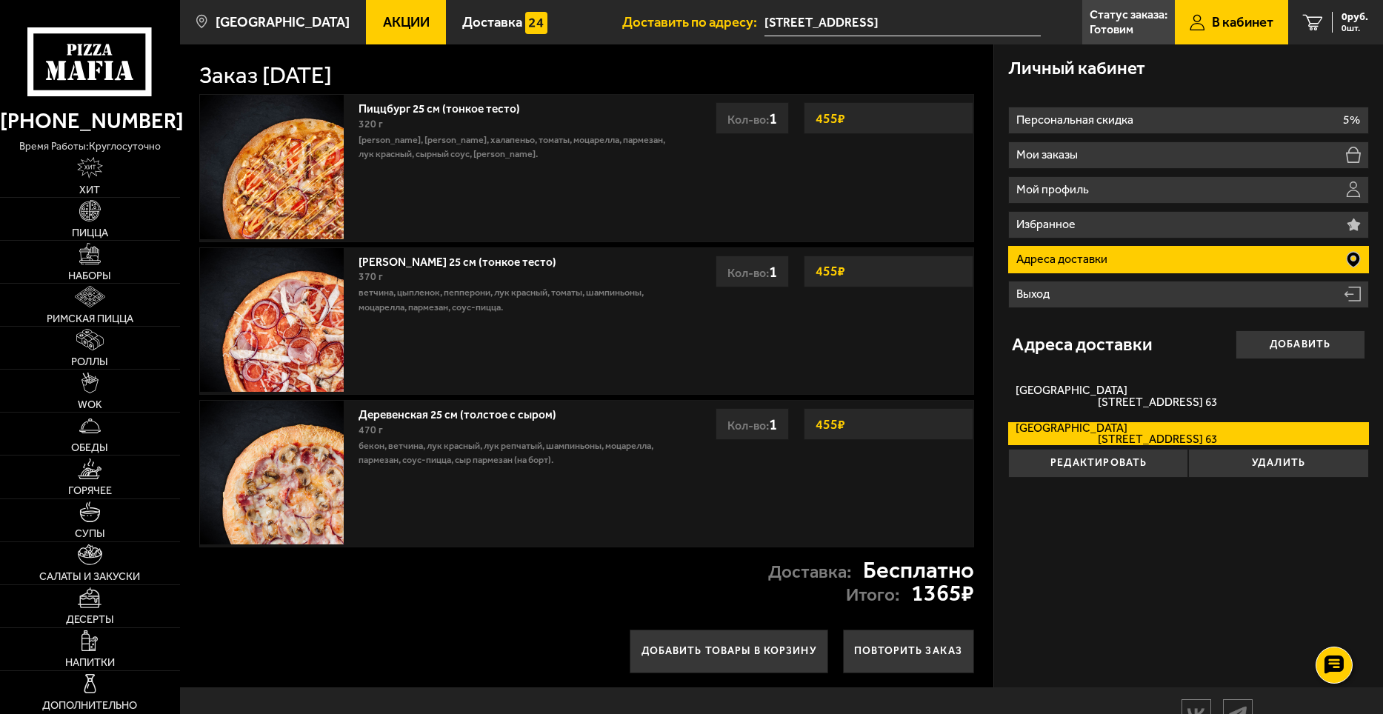
click at [793, 16] on input "[STREET_ADDRESS]" at bounding box center [903, 22] width 276 height 27
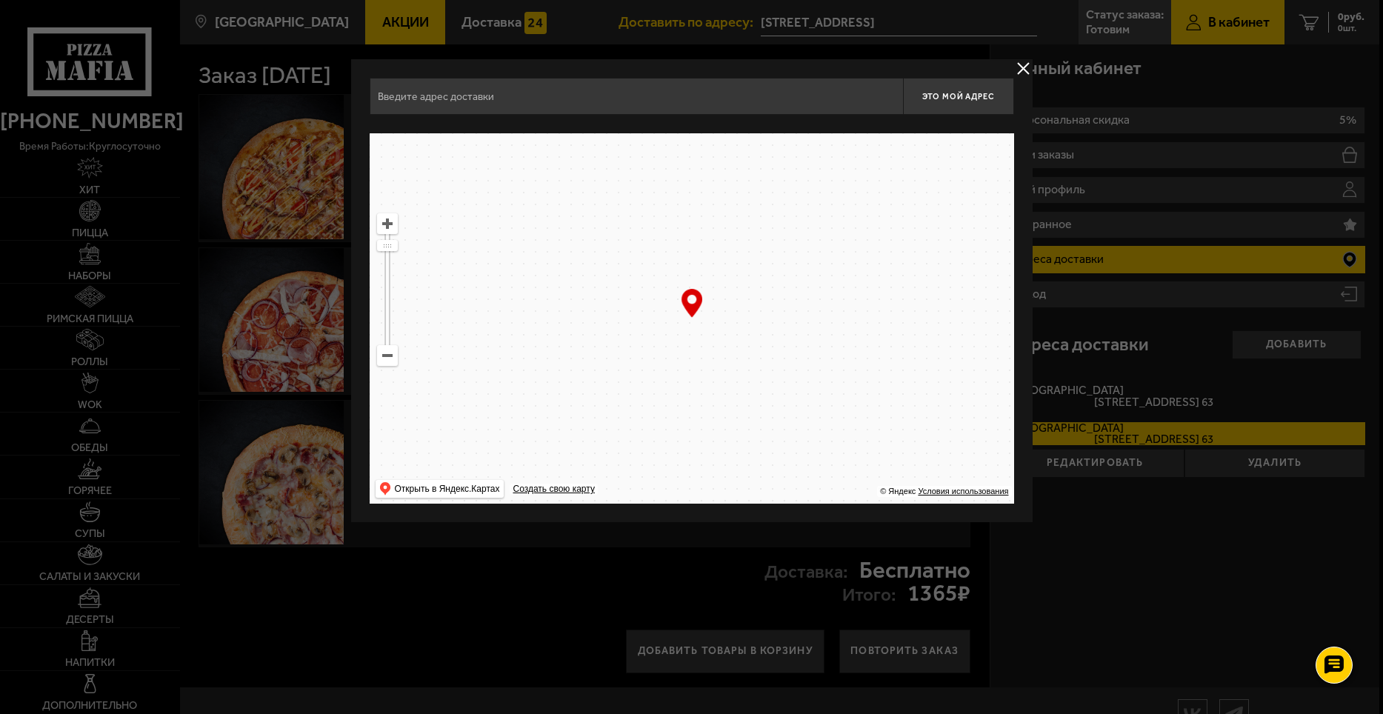
type input "Синявинская улица, 26"
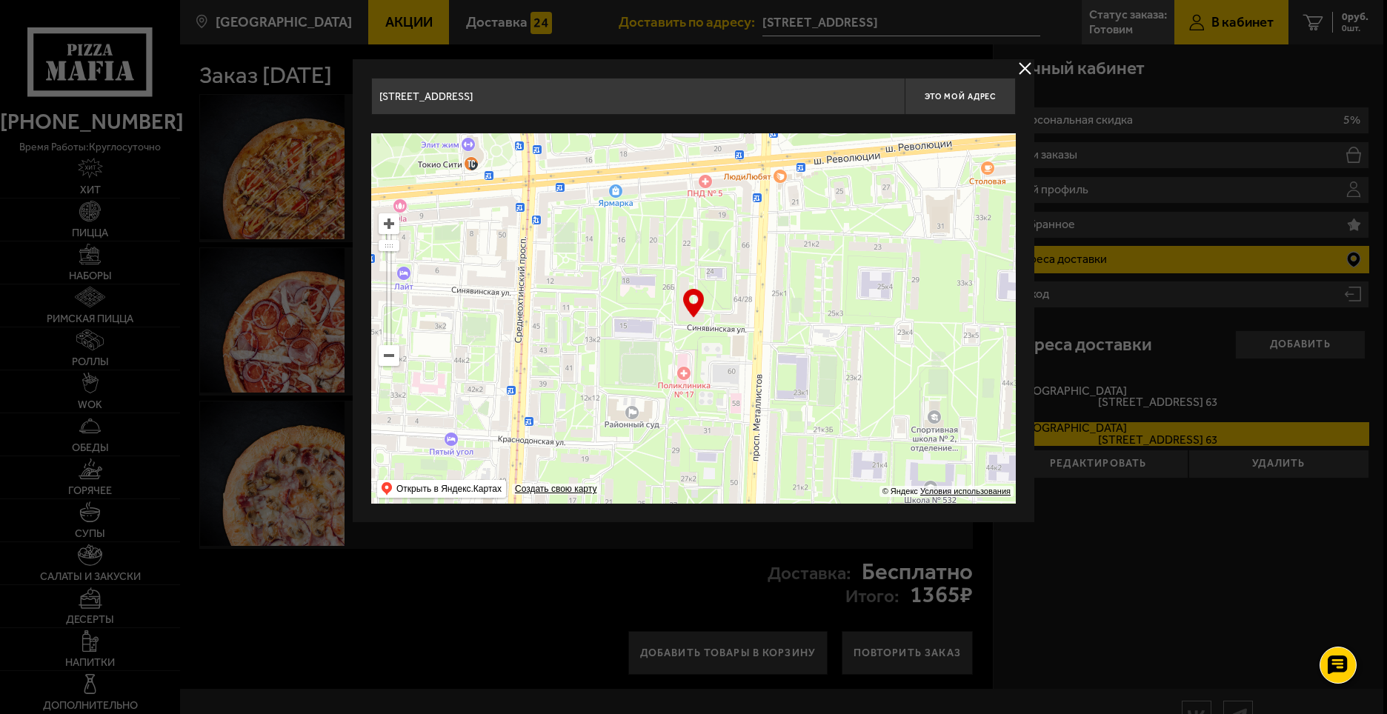
click at [1023, 69] on button "delivery type" at bounding box center [1025, 68] width 19 height 19
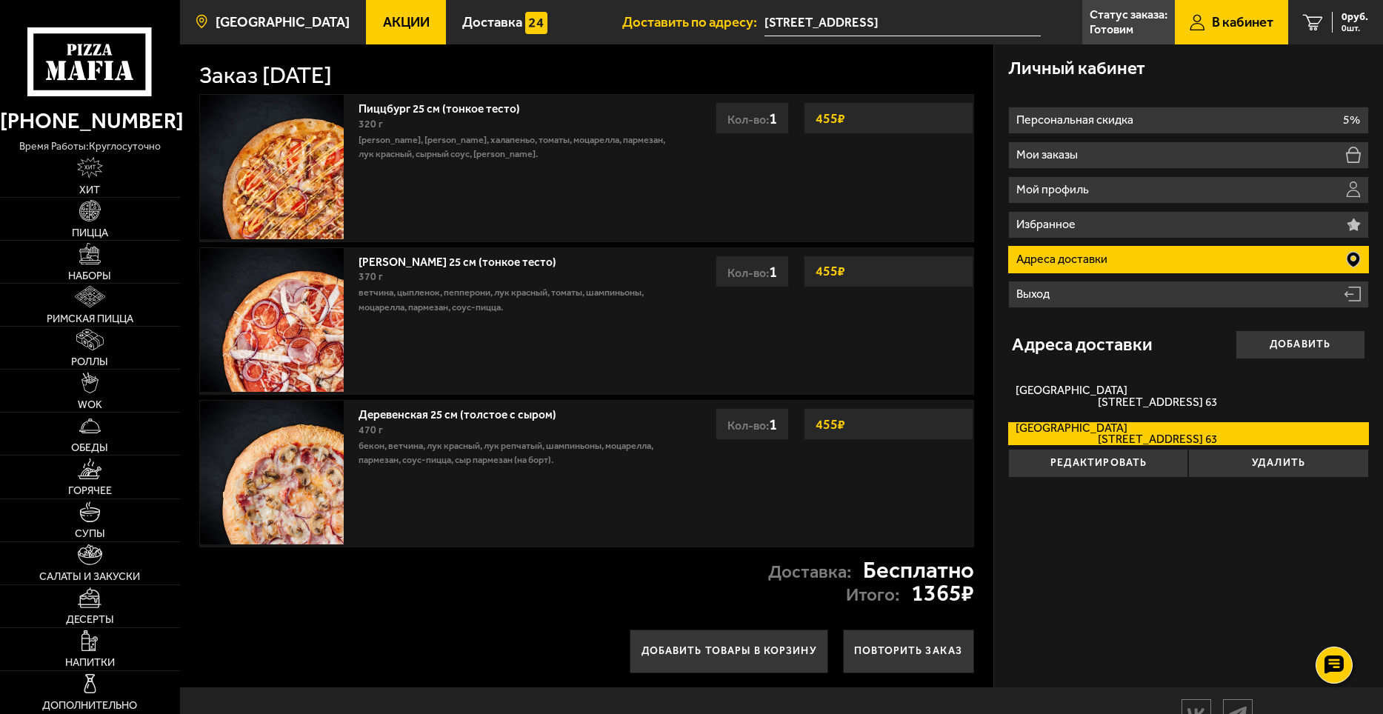
click at [254, 19] on span "[GEOGRAPHIC_DATA]" at bounding box center [283, 23] width 134 height 14
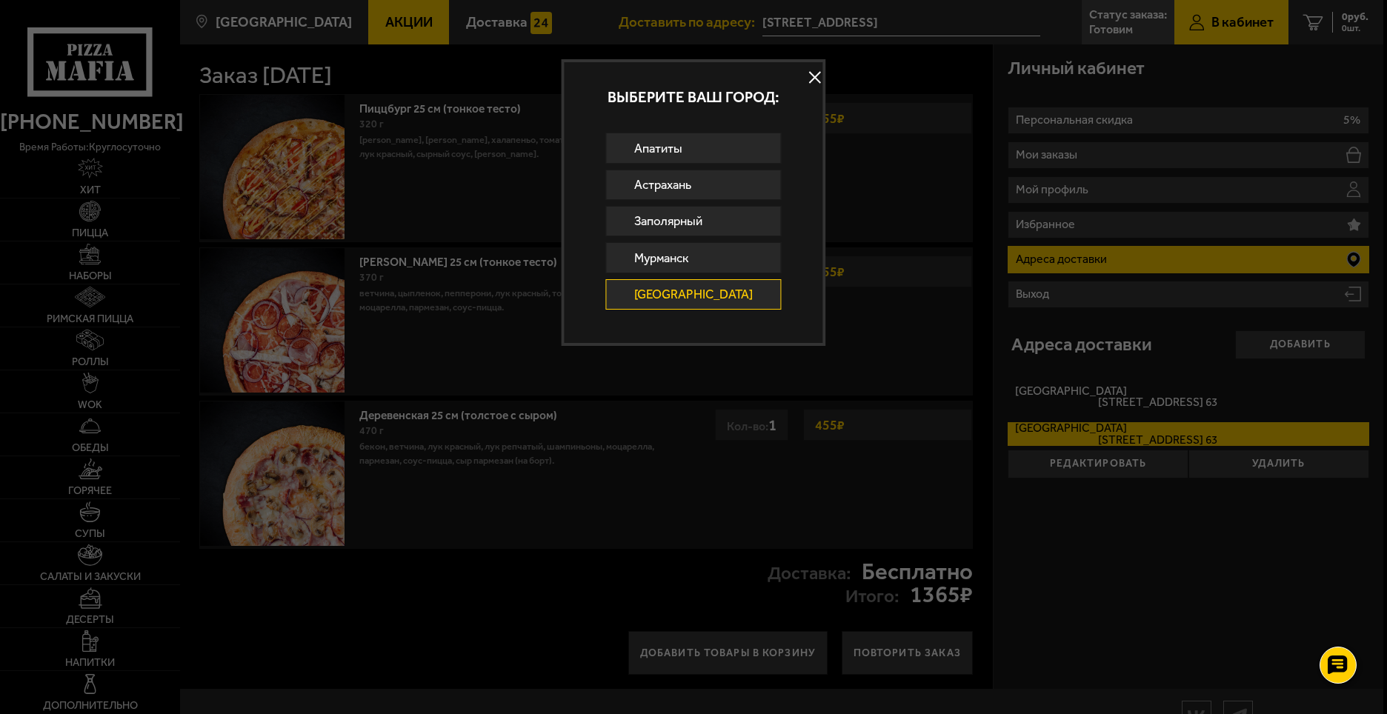
click at [683, 296] on link "[GEOGRAPHIC_DATA]" at bounding box center [694, 294] width 176 height 30
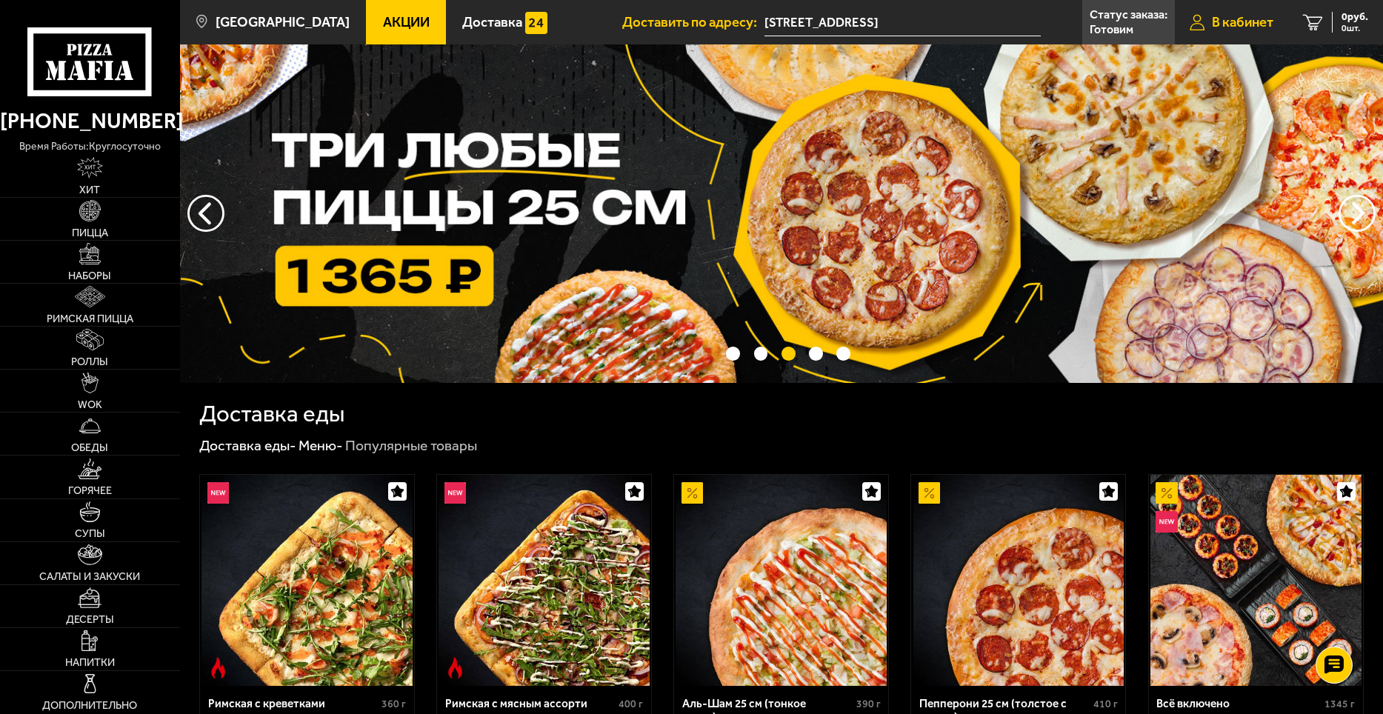
click at [1233, 19] on span "В кабинет" at bounding box center [1242, 23] width 61 height 14
